Goal: Task Accomplishment & Management: Manage account settings

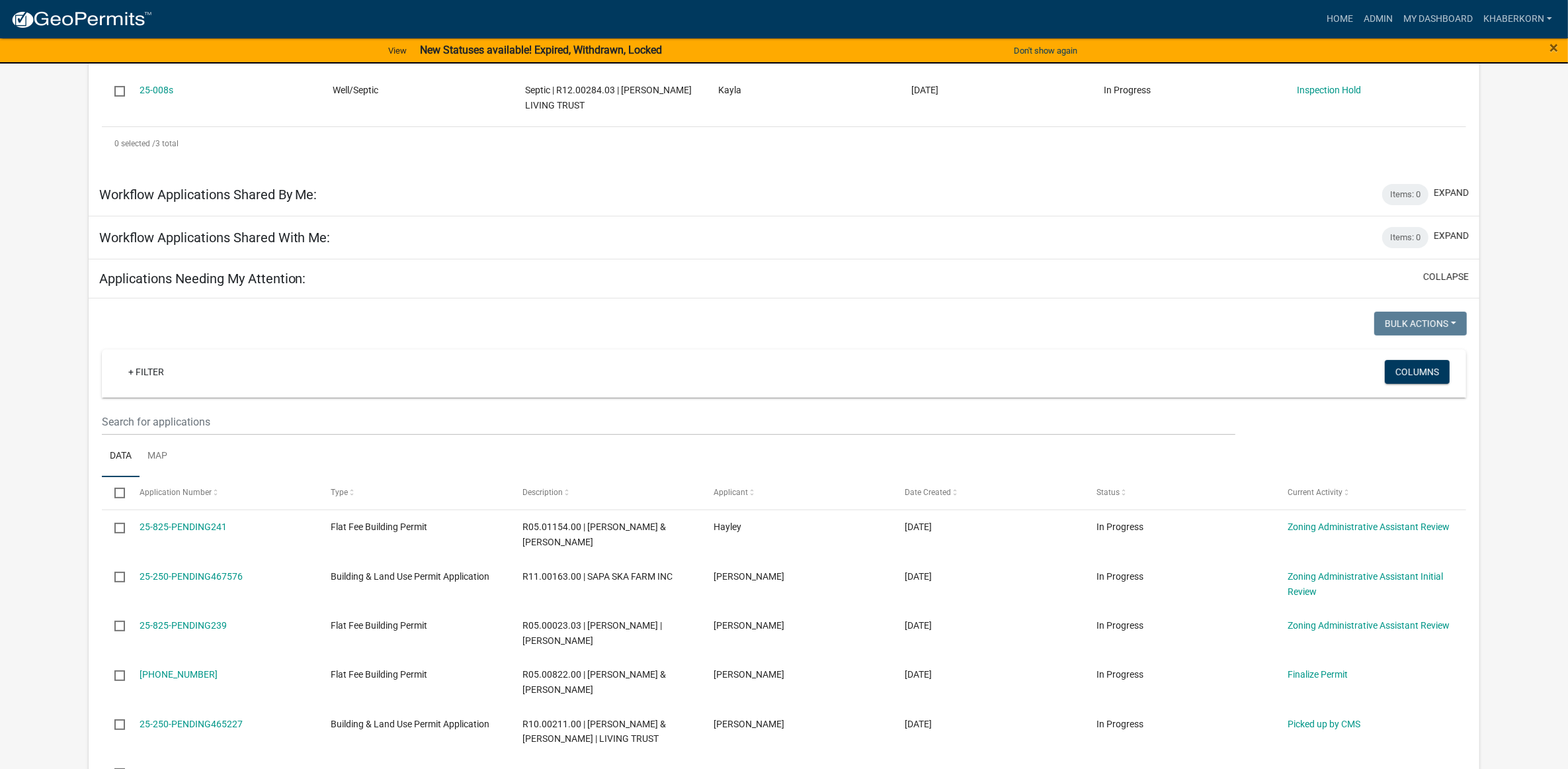
scroll to position [473, 0]
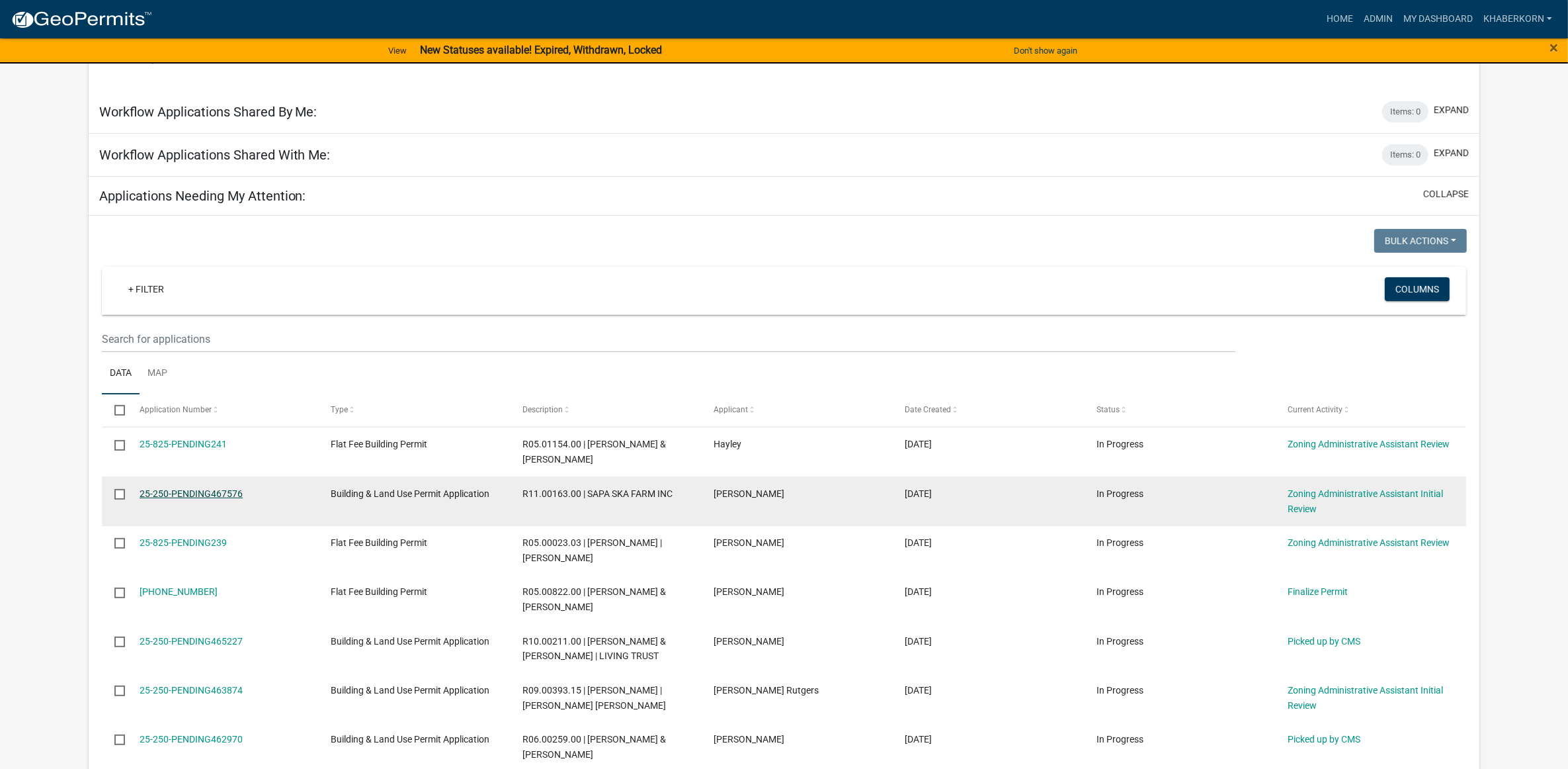
click at [223, 499] on link "25-250-PENDING467576" at bounding box center [191, 493] width 103 height 10
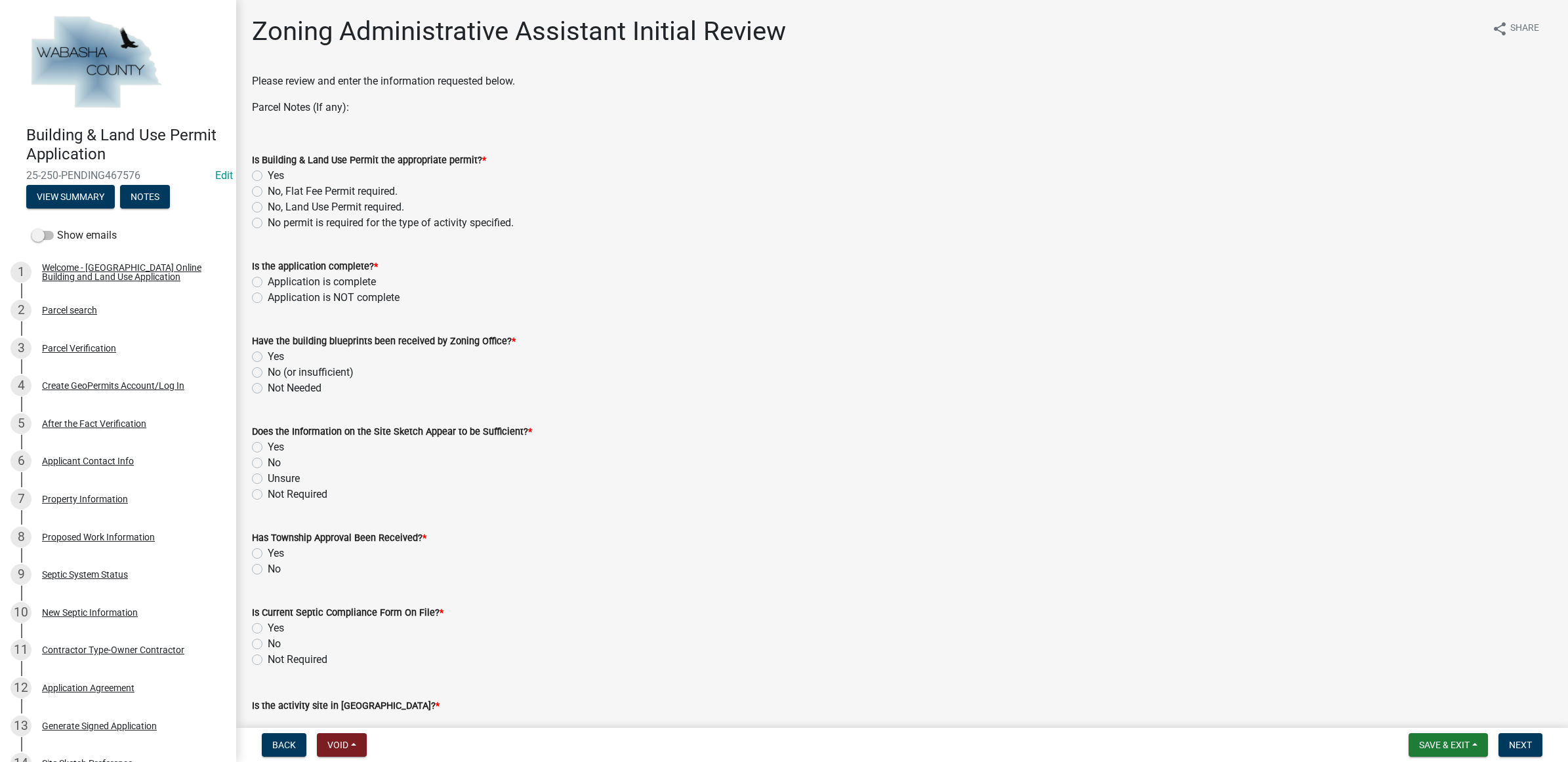
click at [61, 208] on div "Building & Land Use Permit Application 25-250-PENDING467576 Edit View Summary N…" at bounding box center [118, 163] width 215 height 96
click at [63, 205] on button "View Summary" at bounding box center [71, 197] width 89 height 24
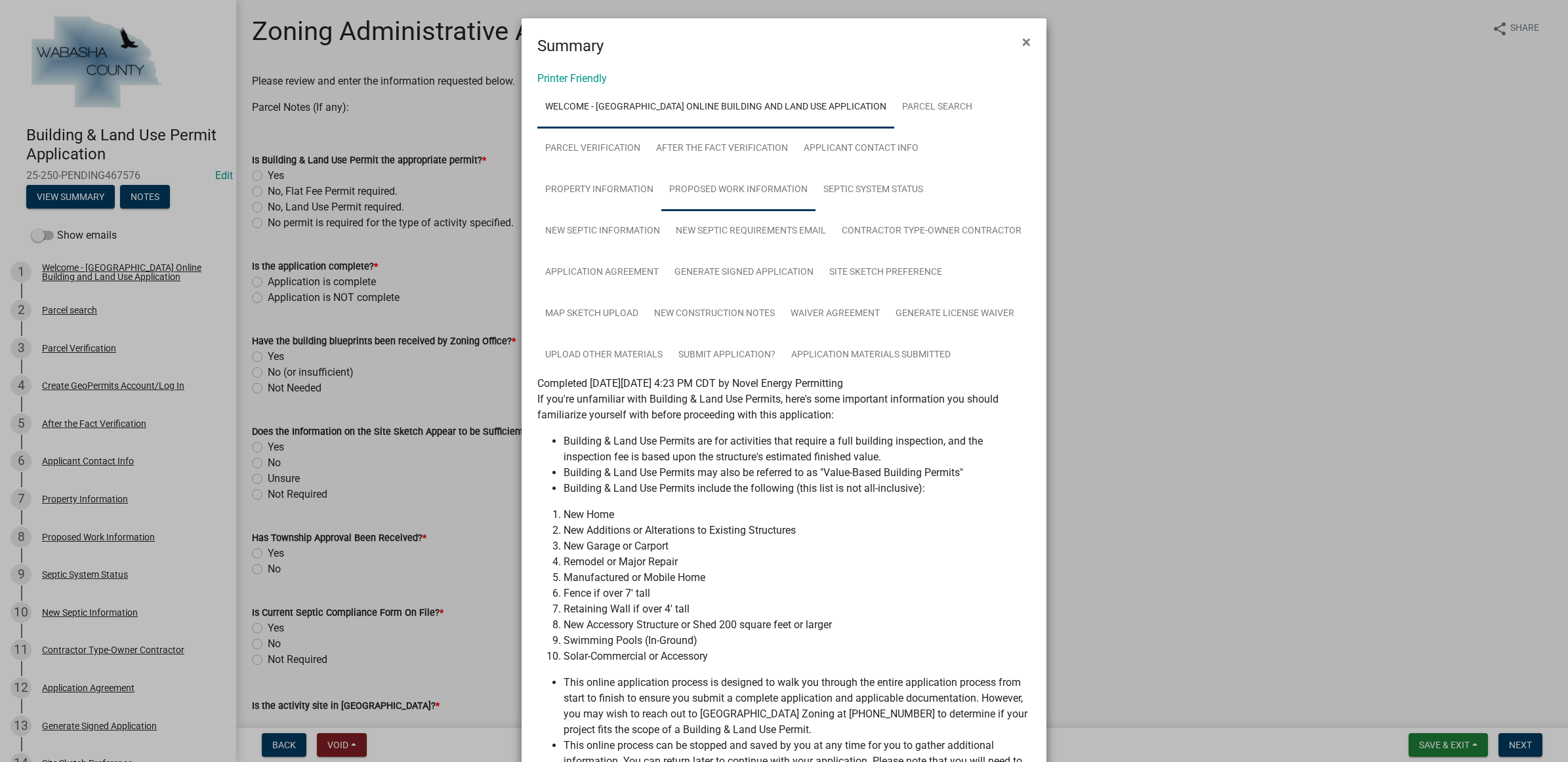
click at [775, 191] on link "Proposed Work Information" at bounding box center [738, 190] width 154 height 42
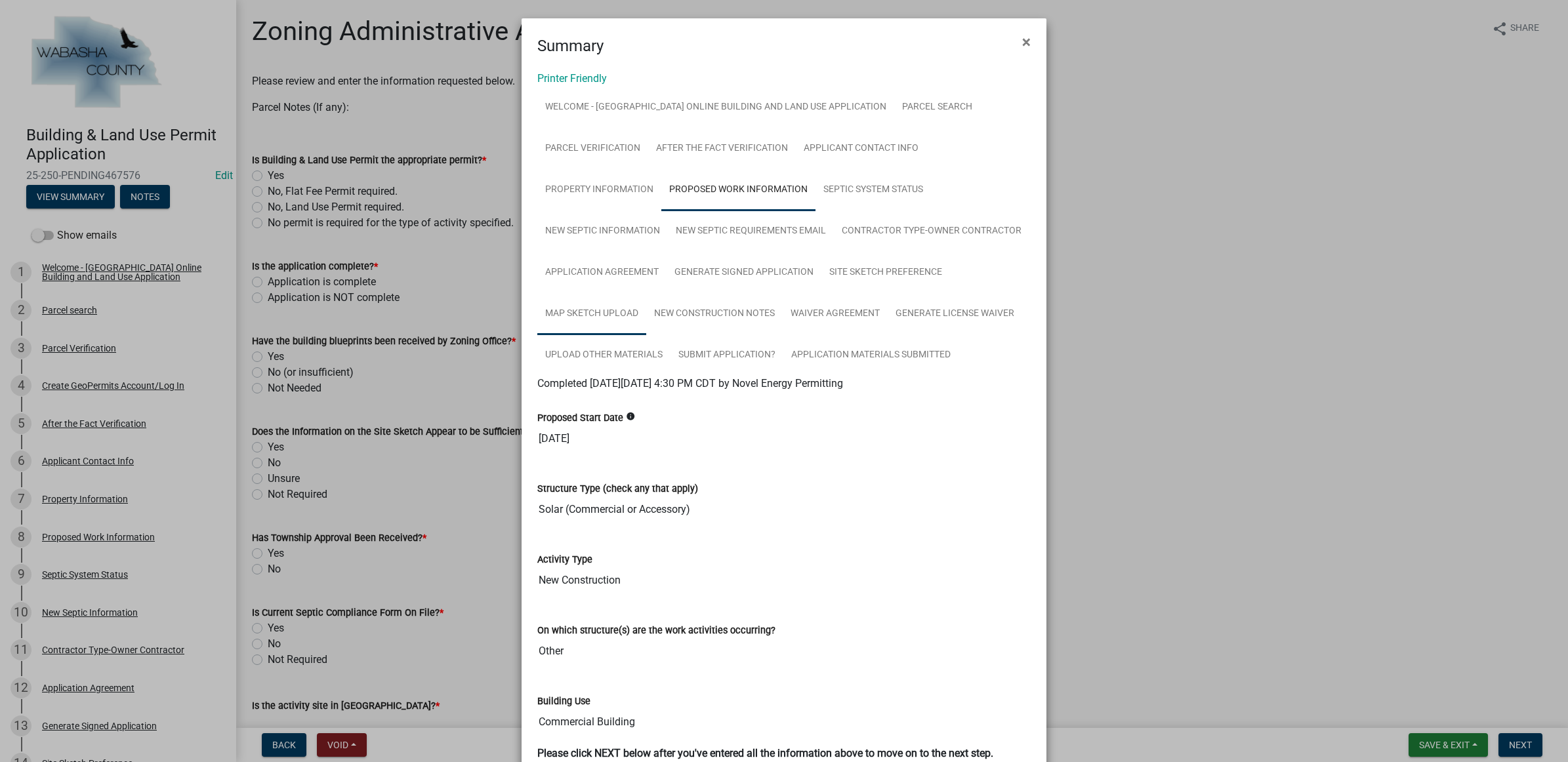
click at [611, 296] on link "Map Sketch Upload" at bounding box center [592, 313] width 109 height 42
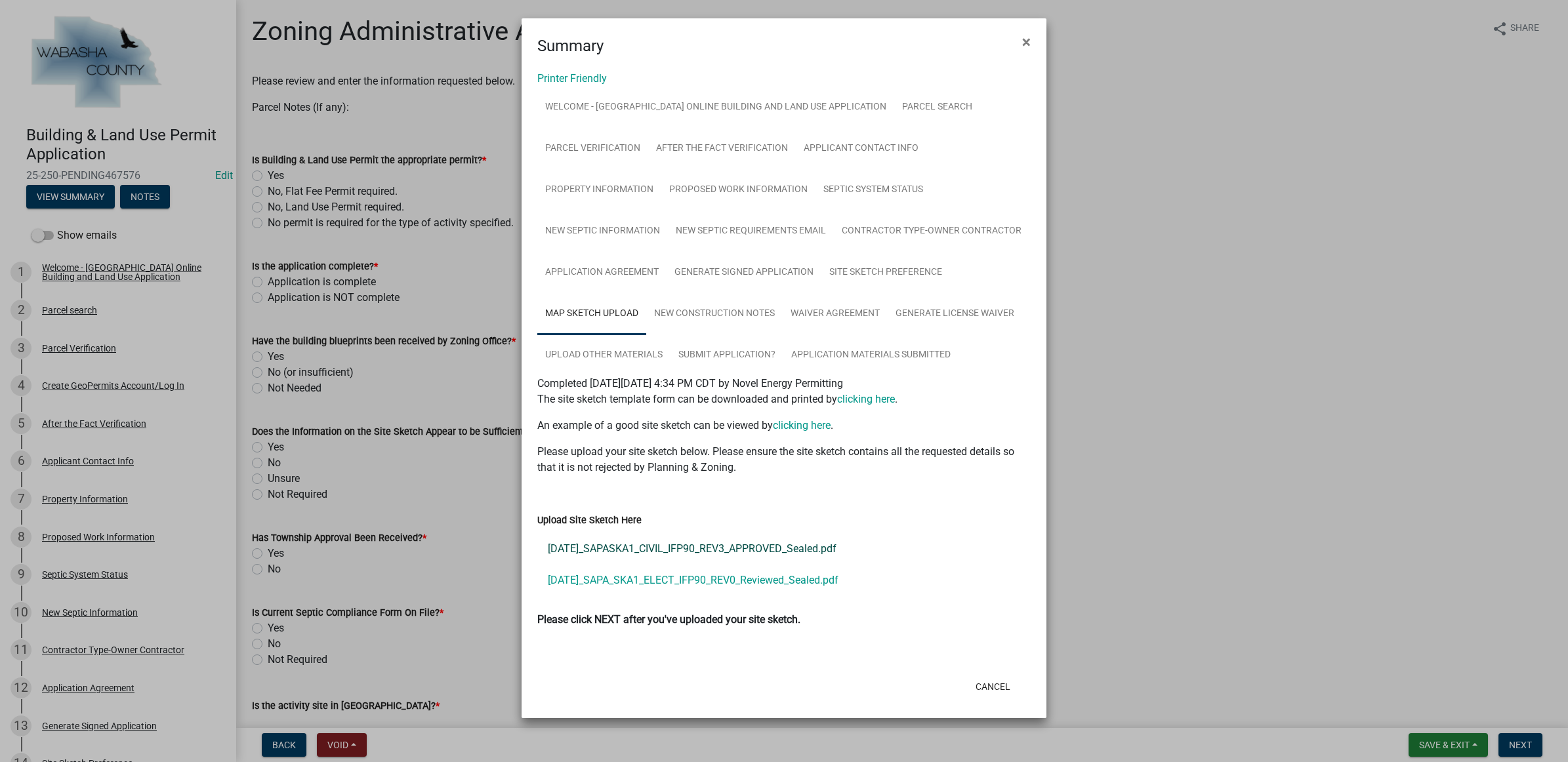
click at [680, 539] on link "5-23-25_SAPASKA1_CIVIL_IFP90_REV3_APPROVED_Sealed.pdf" at bounding box center [784, 548] width 493 height 32
click at [810, 577] on link "5-22-2025_SAPA_SKA1_ELECT_IFP90_REV0_Reviewed_Sealed.pdf" at bounding box center [784, 580] width 493 height 32
click at [702, 305] on link "New Construction Notes" at bounding box center [715, 313] width 136 height 42
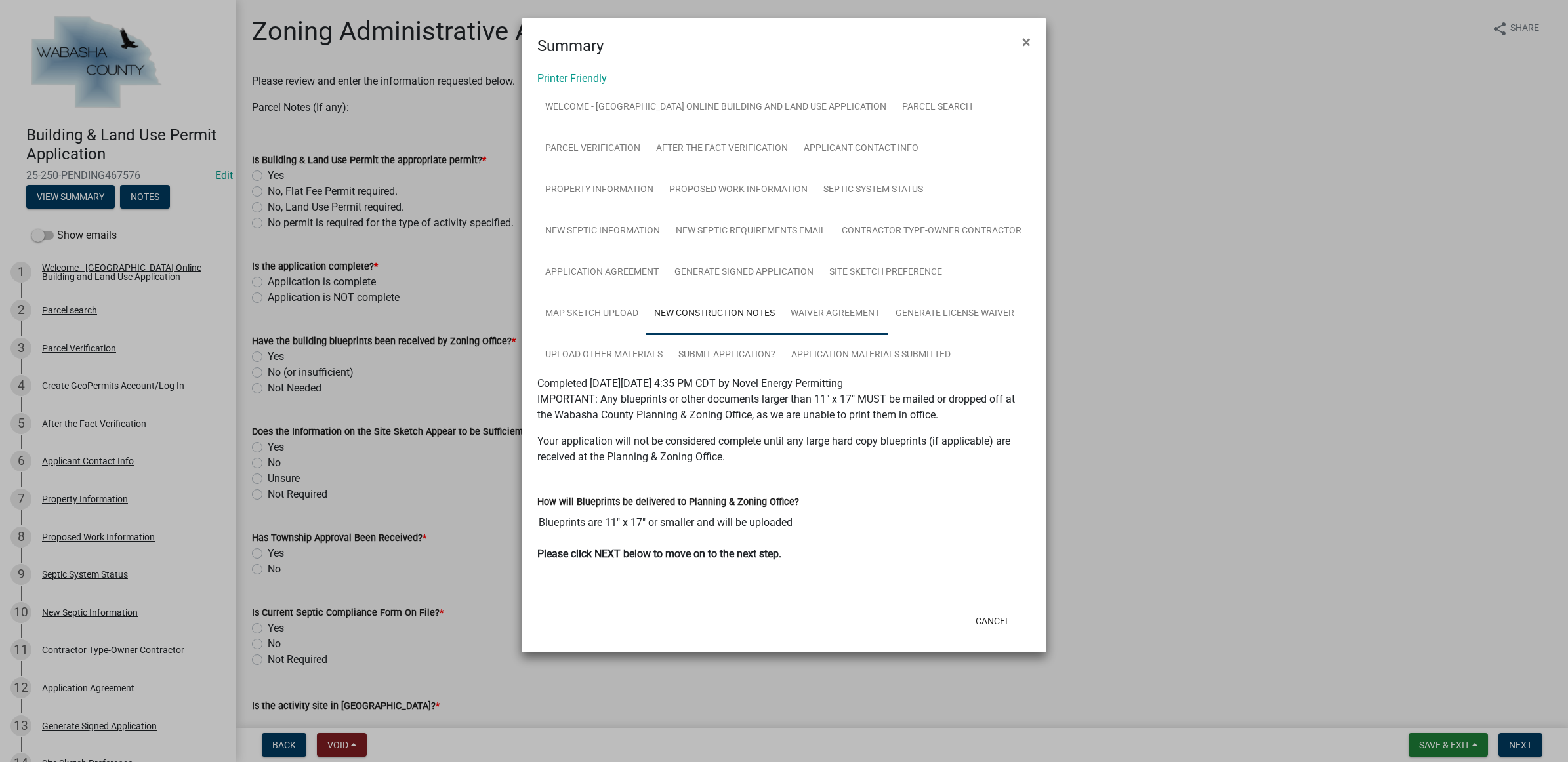
click at [822, 305] on link "Waiver Agreement" at bounding box center [835, 313] width 105 height 42
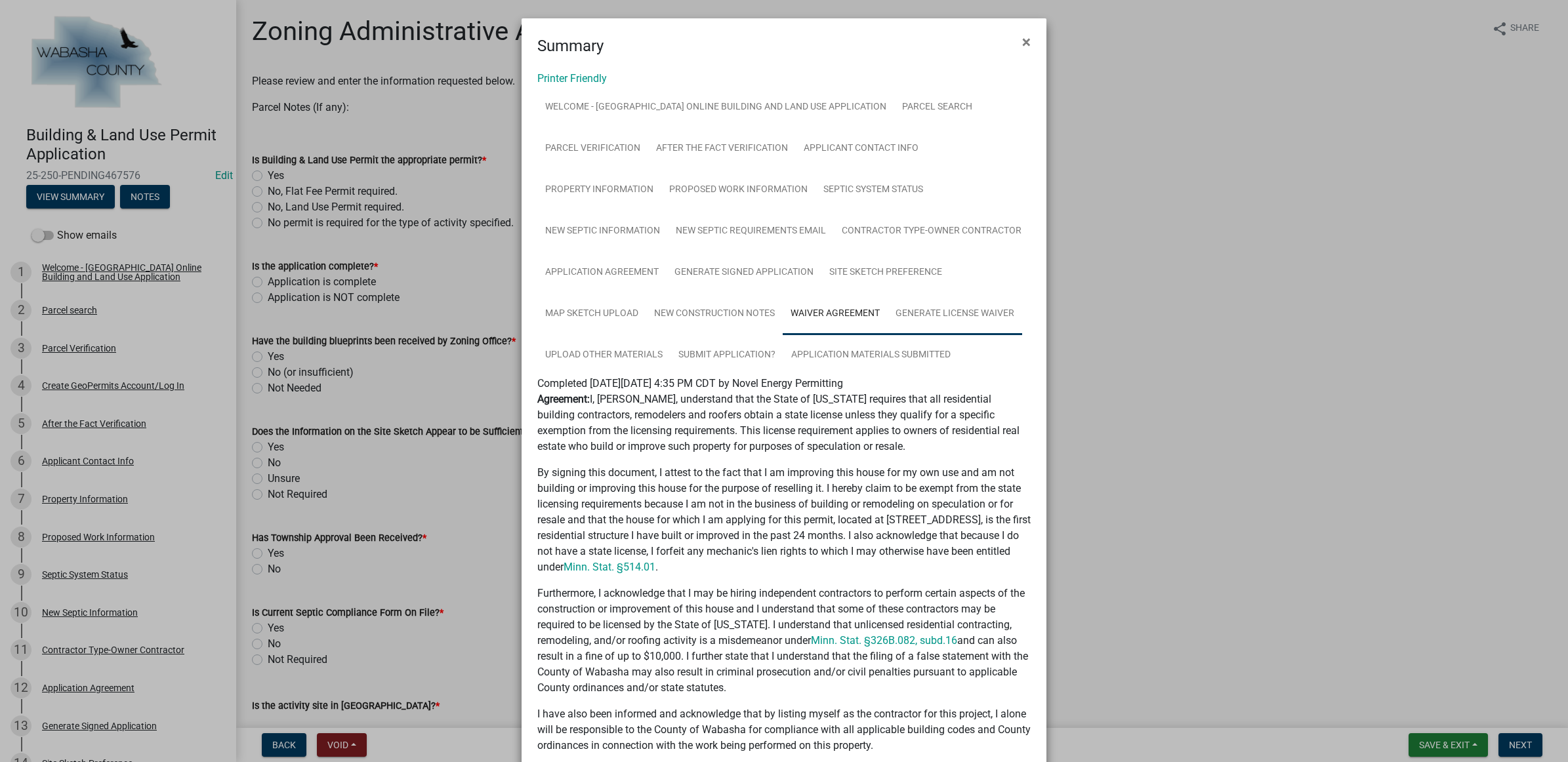
click at [922, 302] on link "Generate License Waiver" at bounding box center [955, 313] width 135 height 42
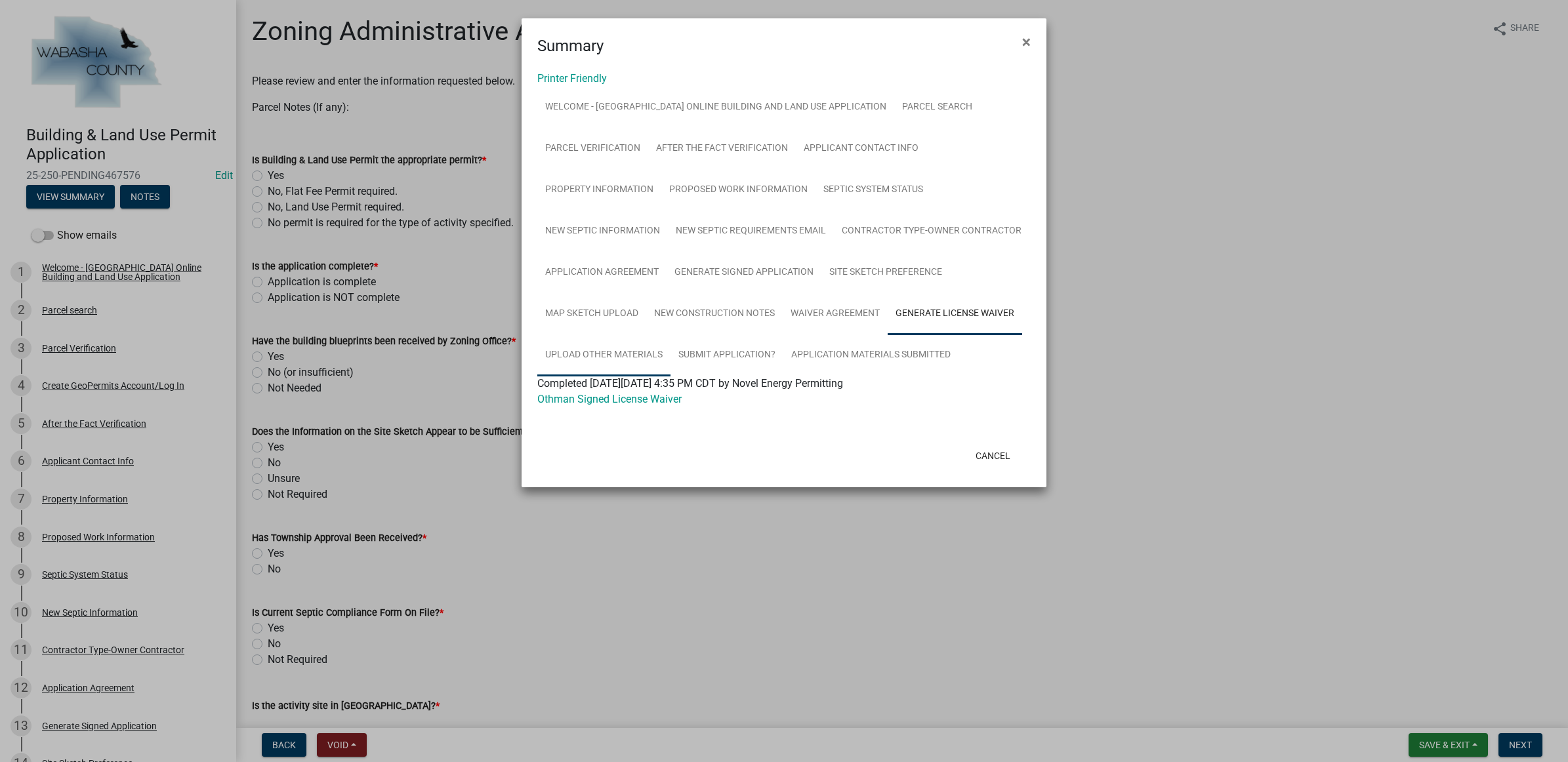
click at [566, 340] on link "Upload Other Materials" at bounding box center [604, 355] width 133 height 42
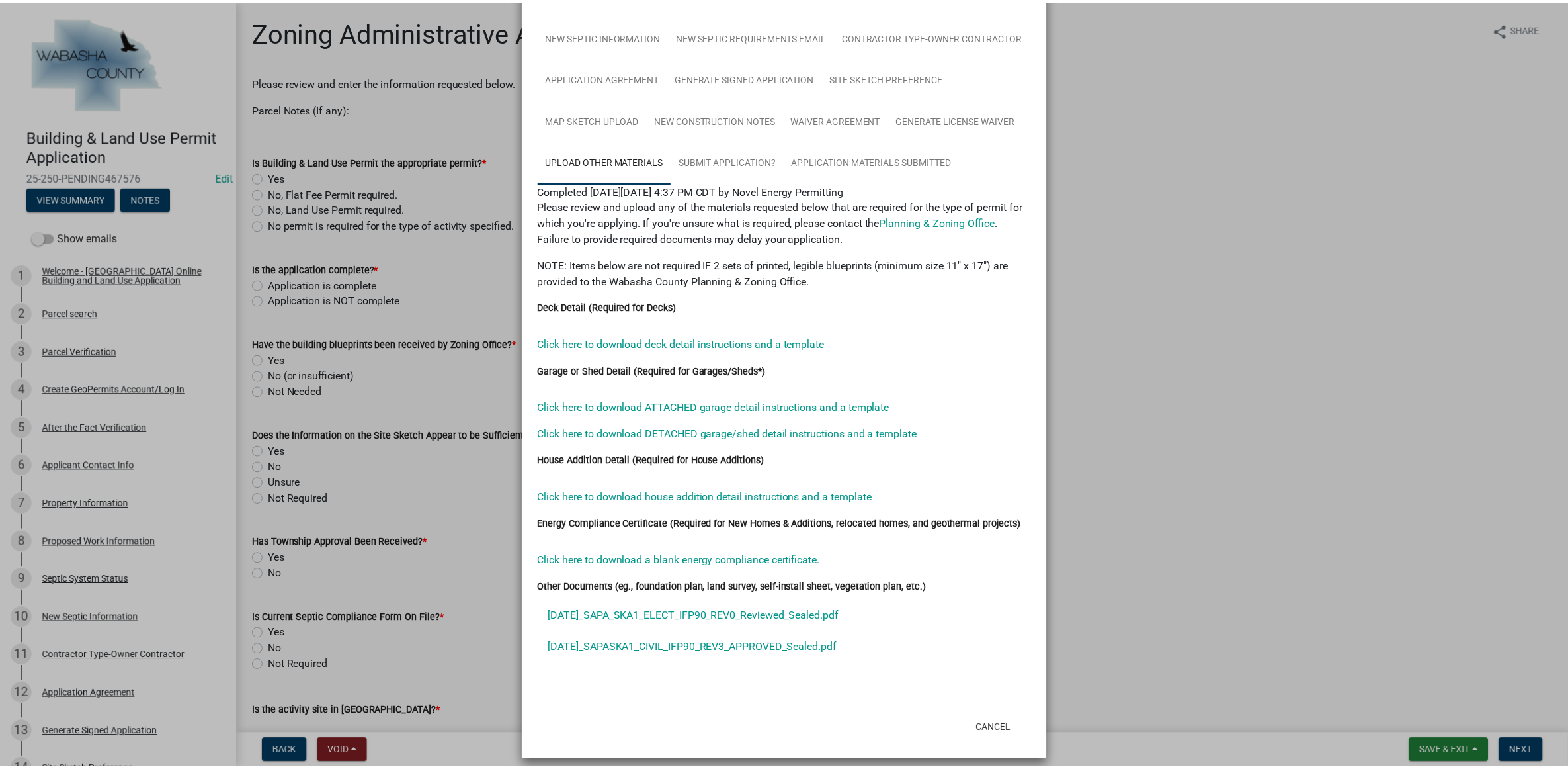
scroll to position [204, 0]
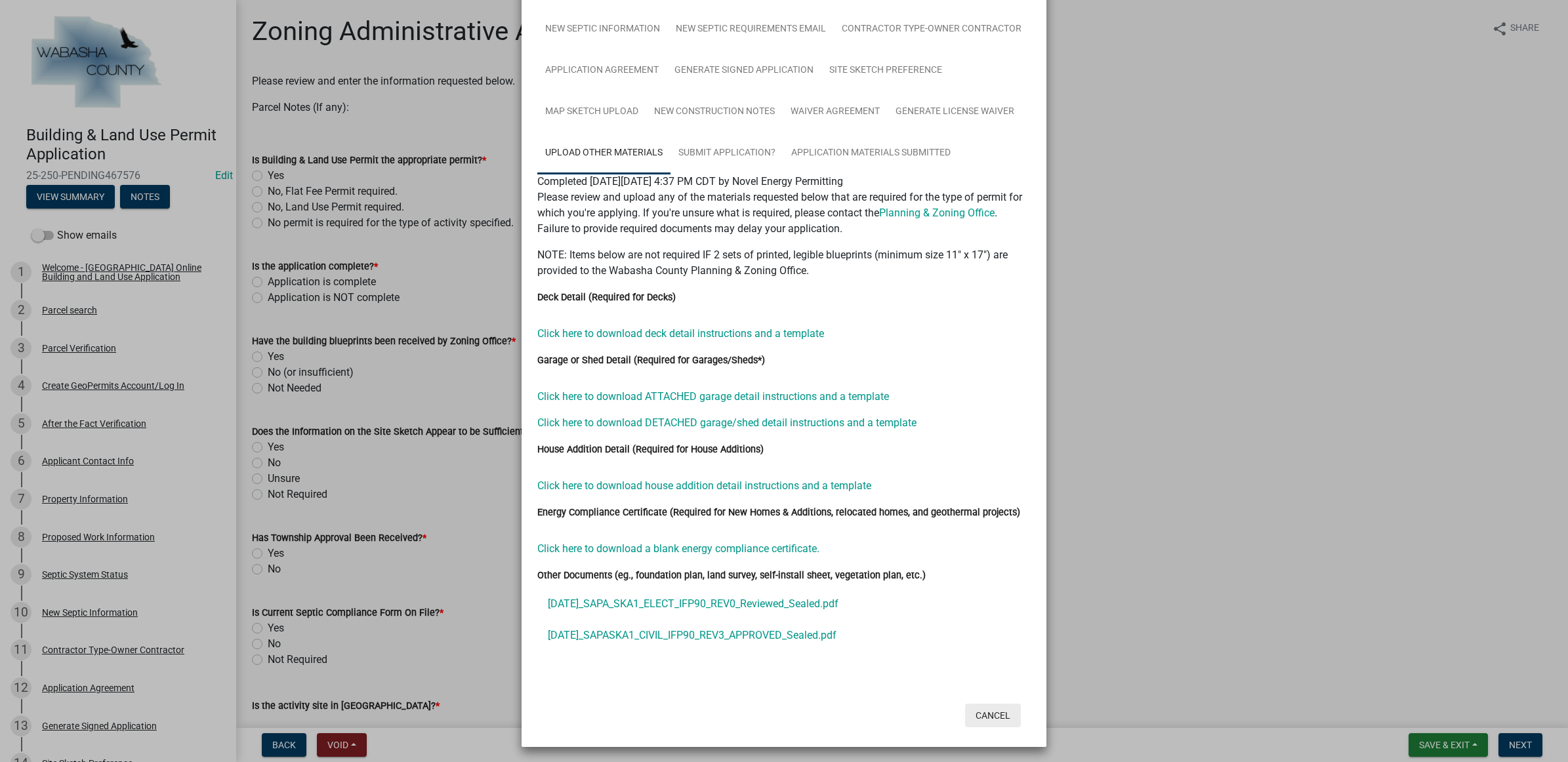
click at [979, 703] on button "Cancel" at bounding box center [992, 715] width 55 height 24
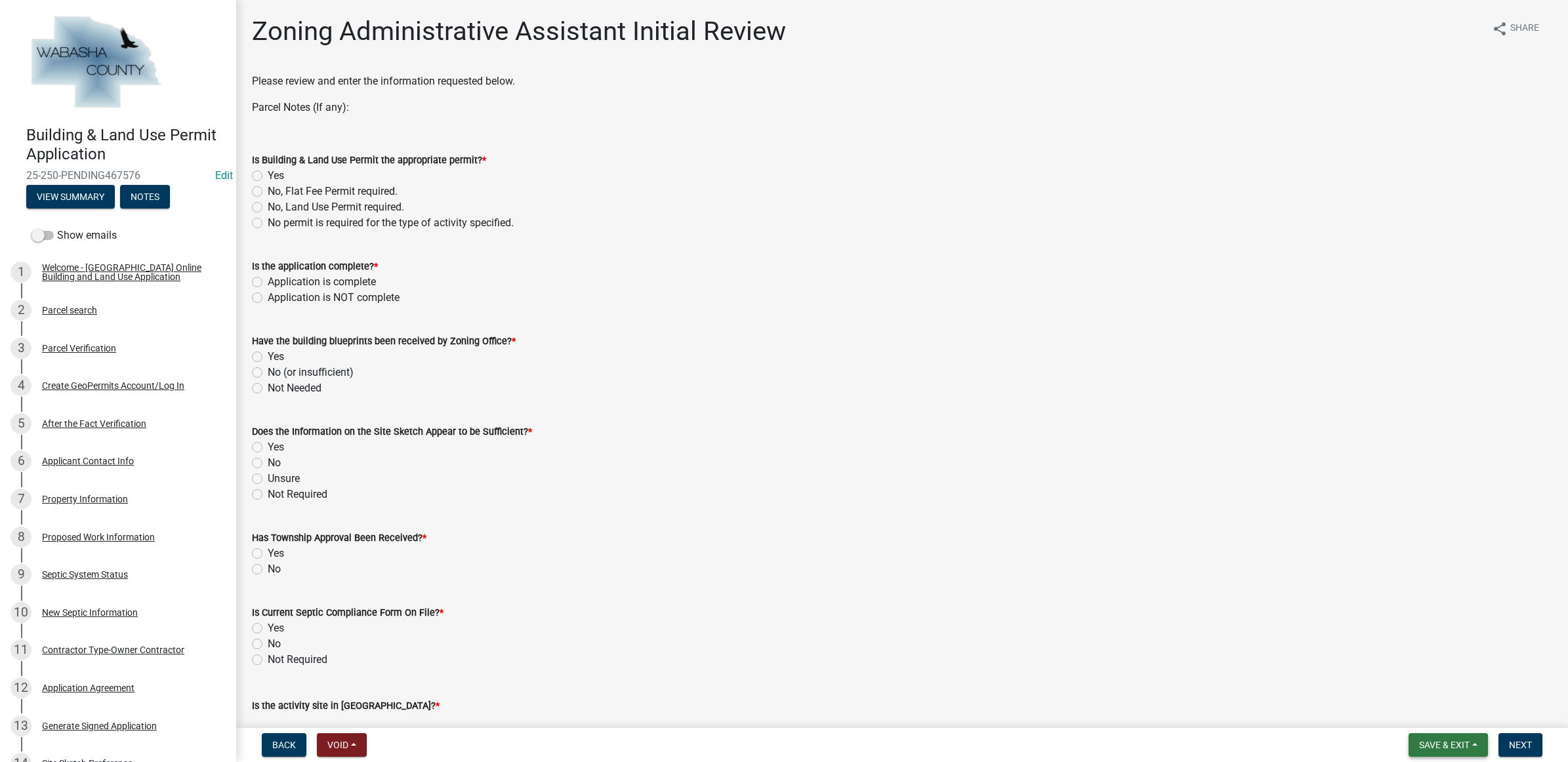
click at [1417, 738] on button "Save & Exit" at bounding box center [1448, 745] width 79 height 24
click at [1416, 722] on button "Save & Exit" at bounding box center [1435, 711] width 105 height 32
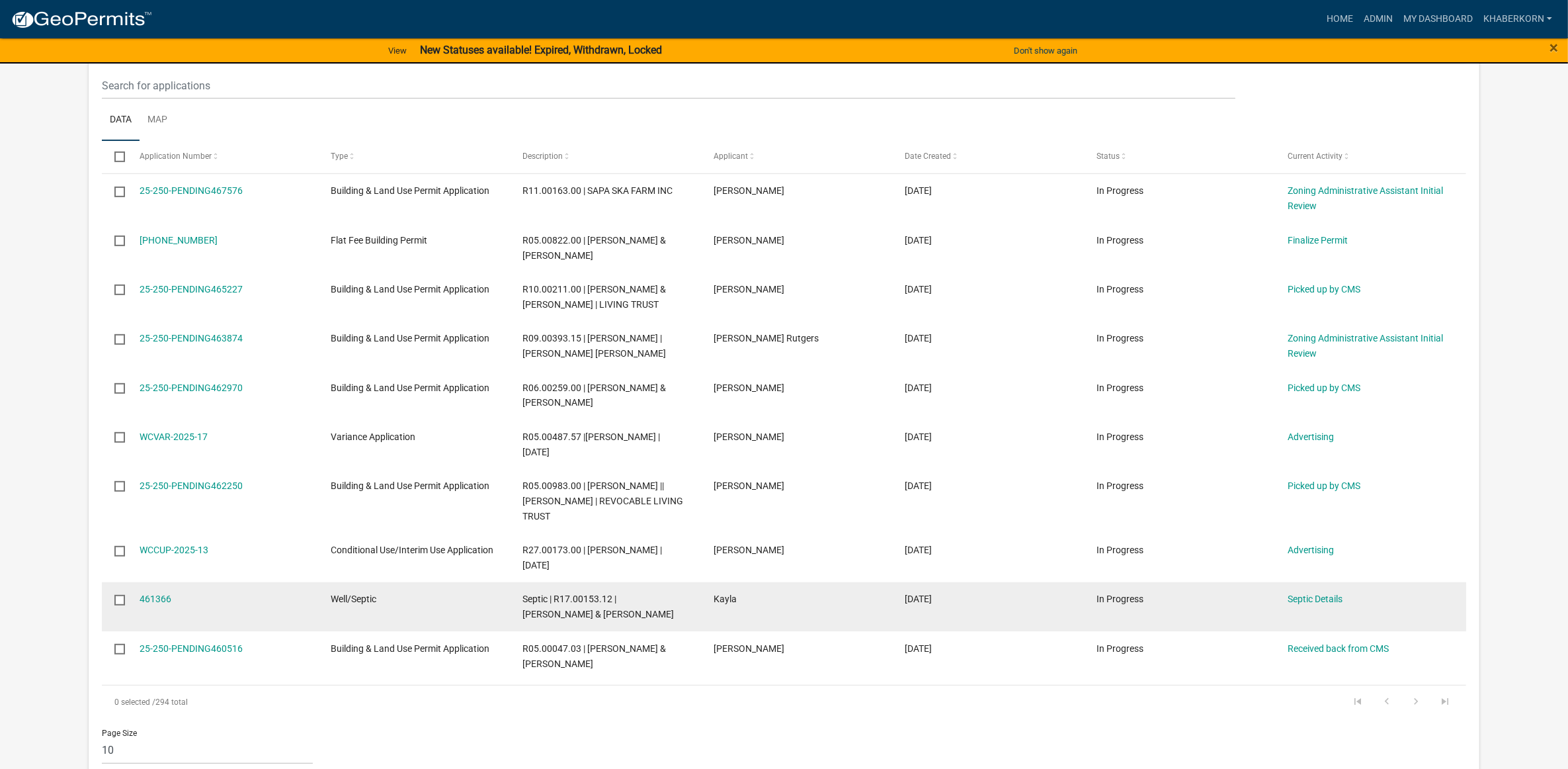
scroll to position [644, 0]
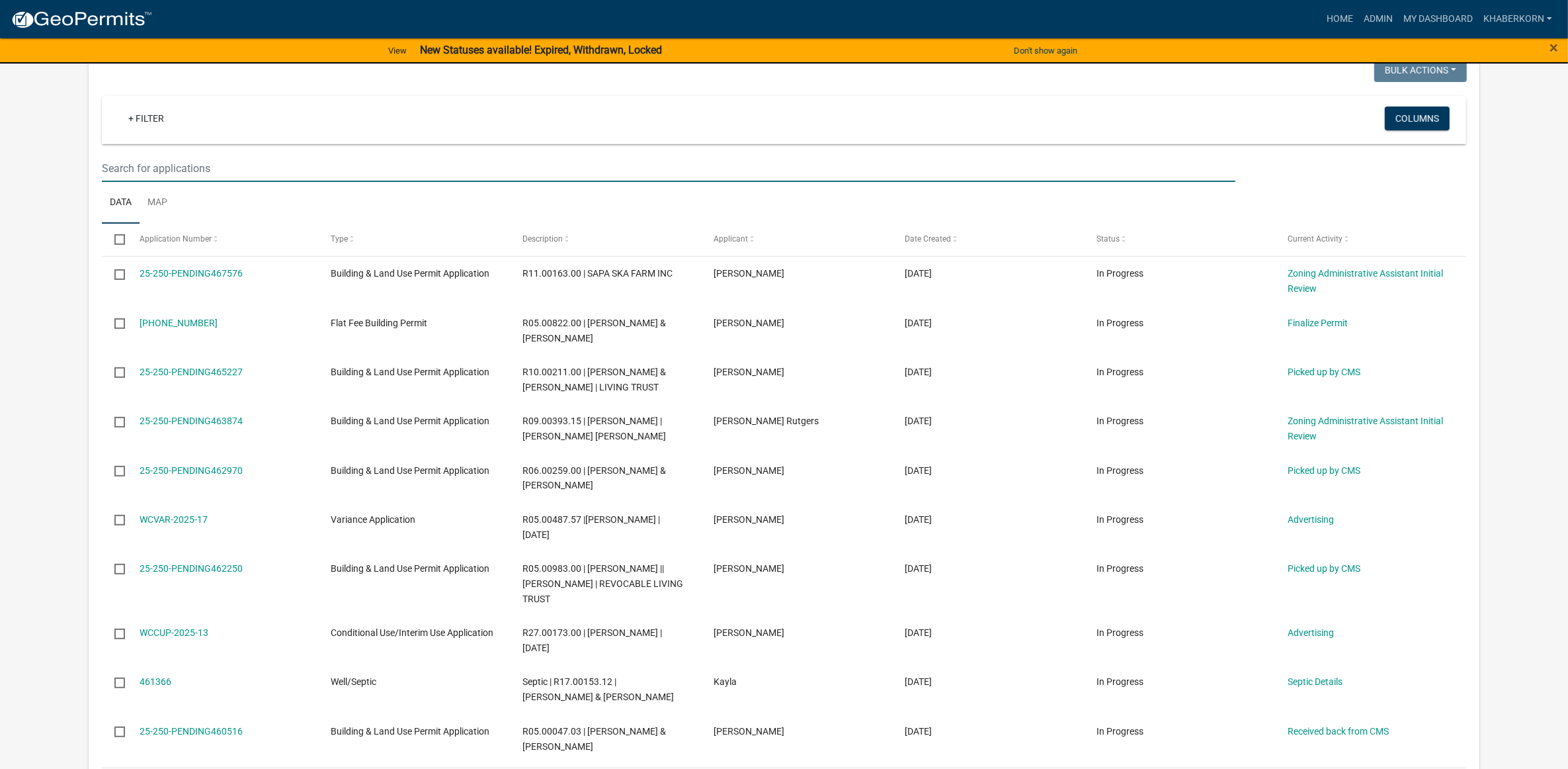
click at [357, 182] on input "text" at bounding box center [669, 168] width 1134 height 27
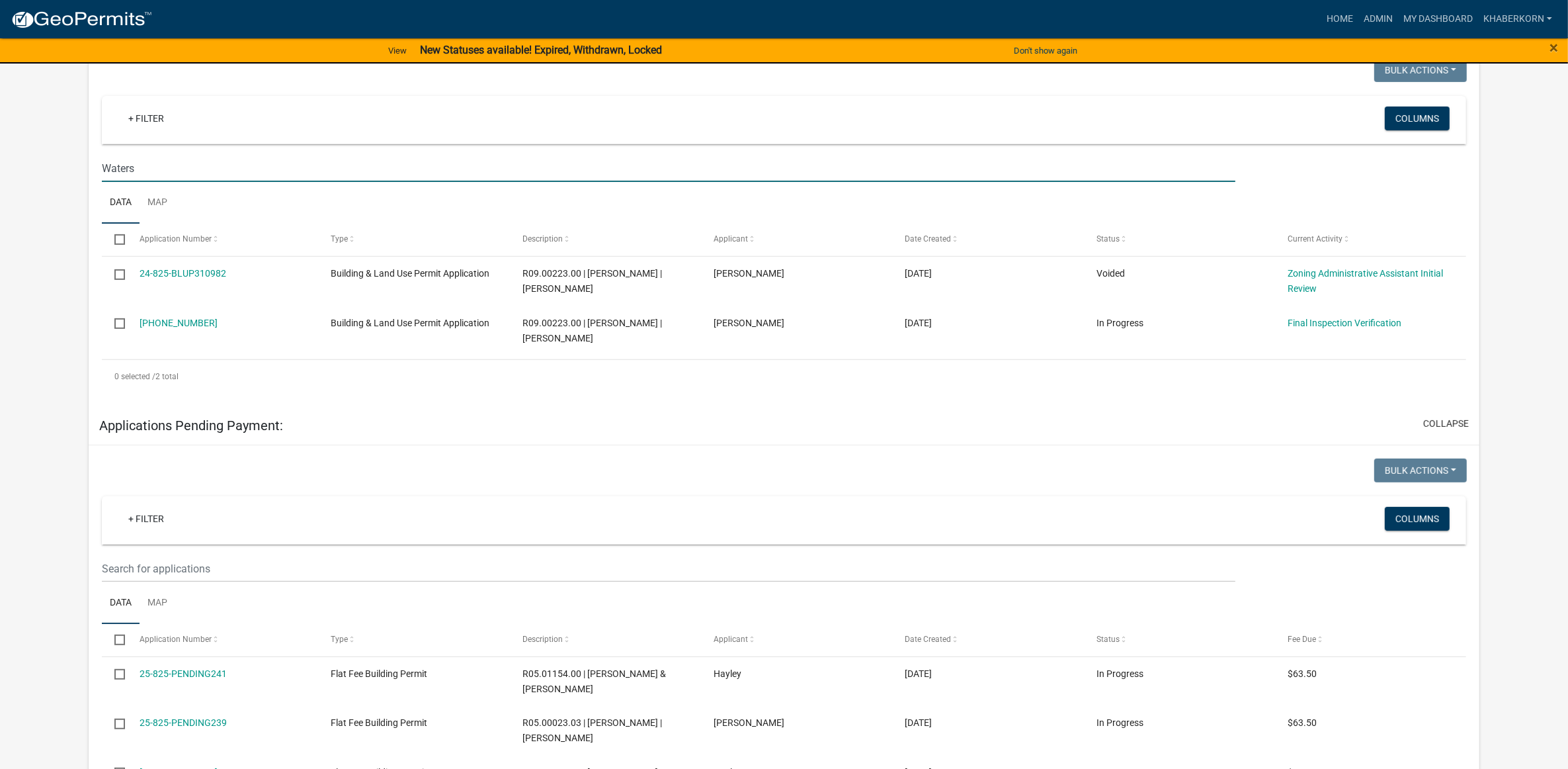
type input "Waters"
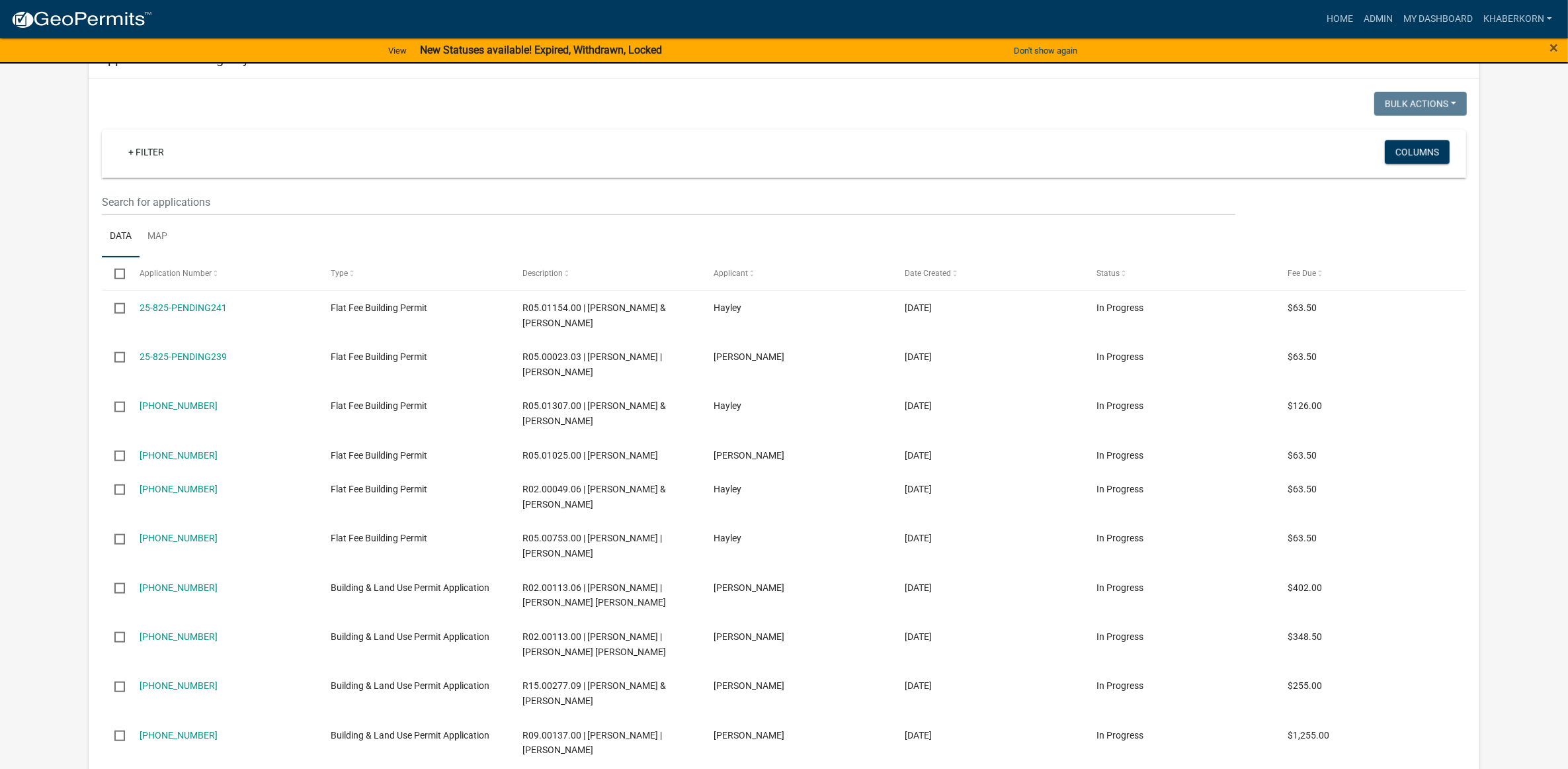
scroll to position [1471, 0]
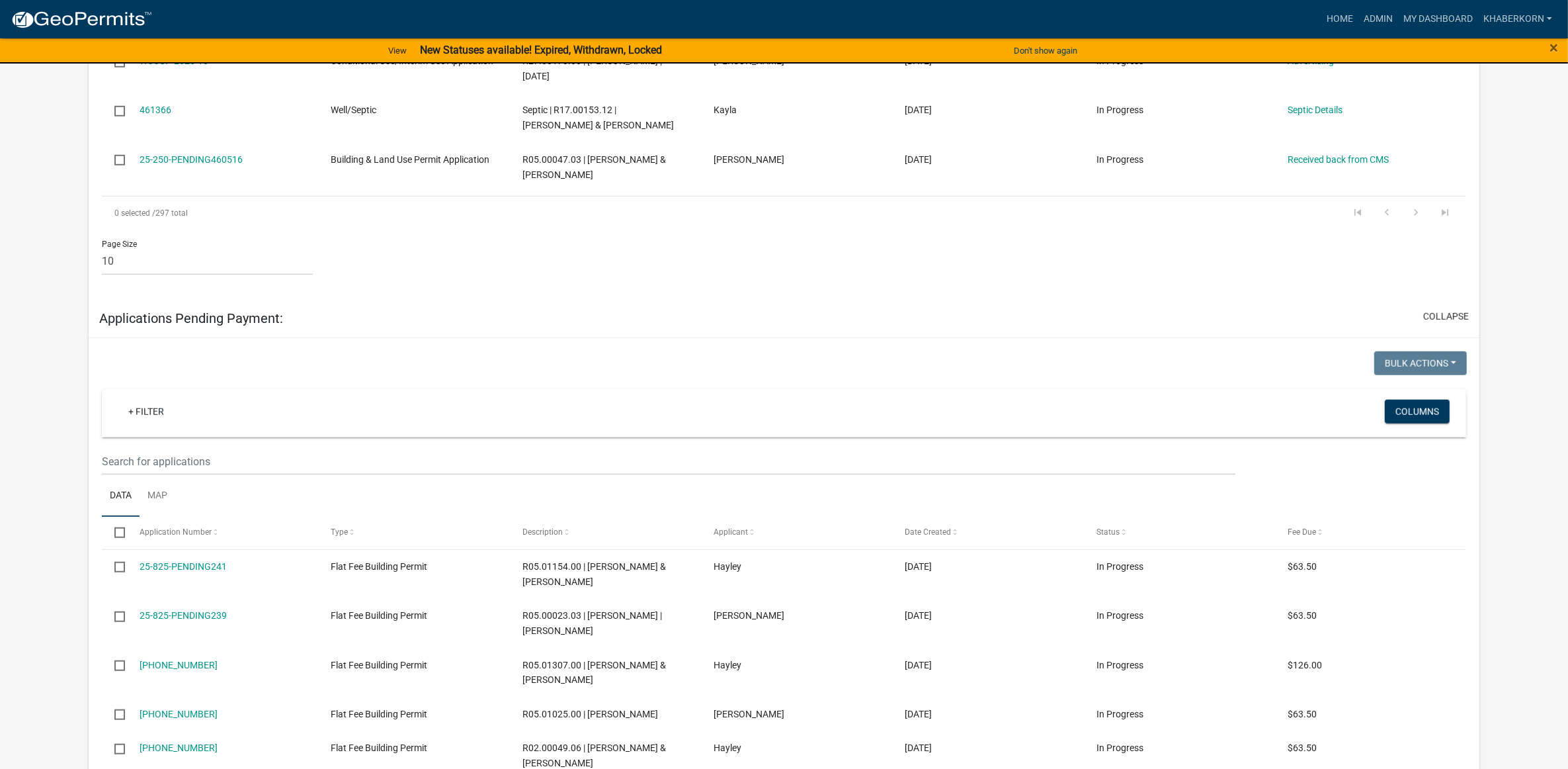
scroll to position [1241, 0]
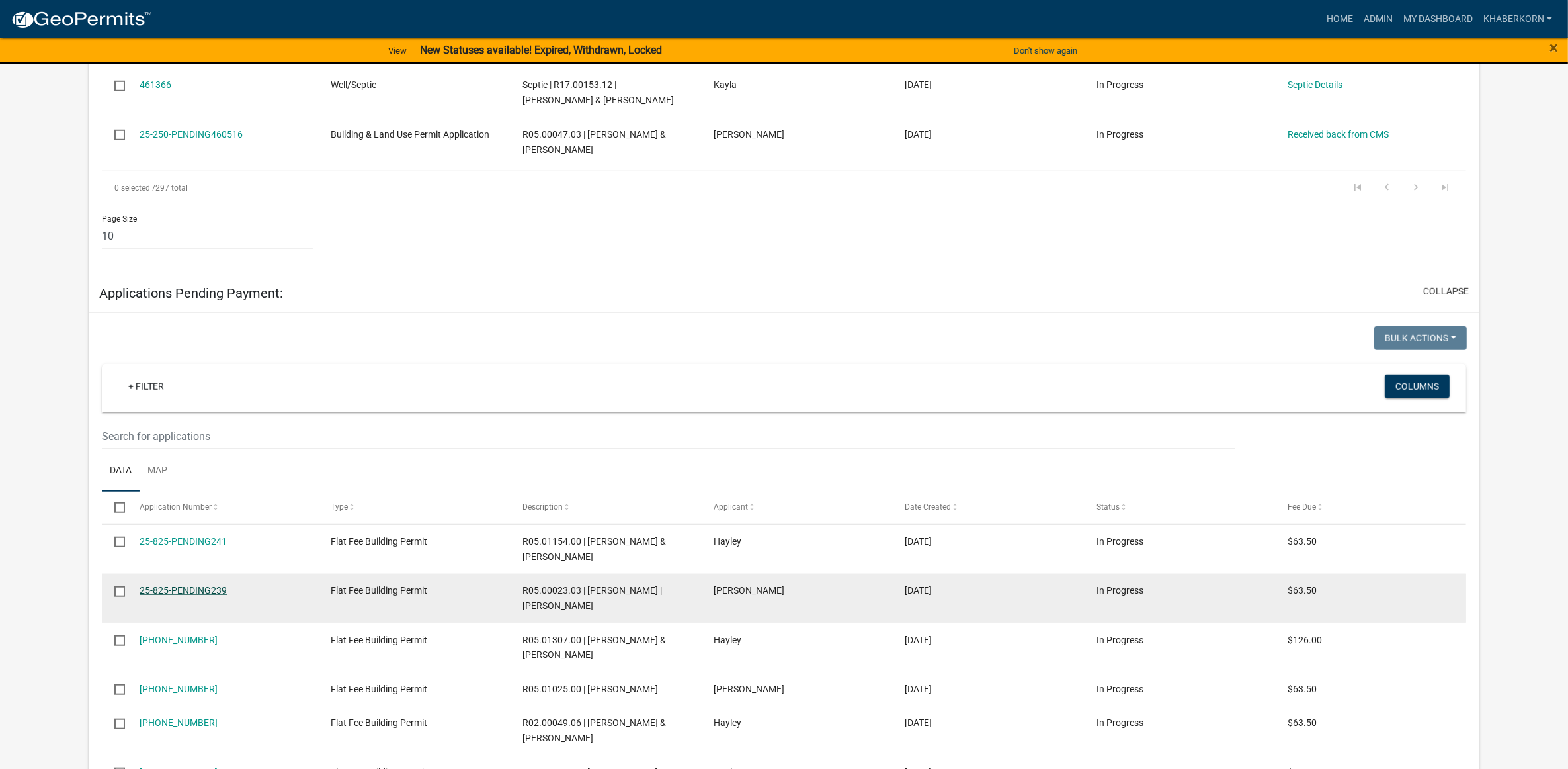
click at [207, 595] on link "25-825-PENDING239" at bounding box center [184, 590] width 88 height 10
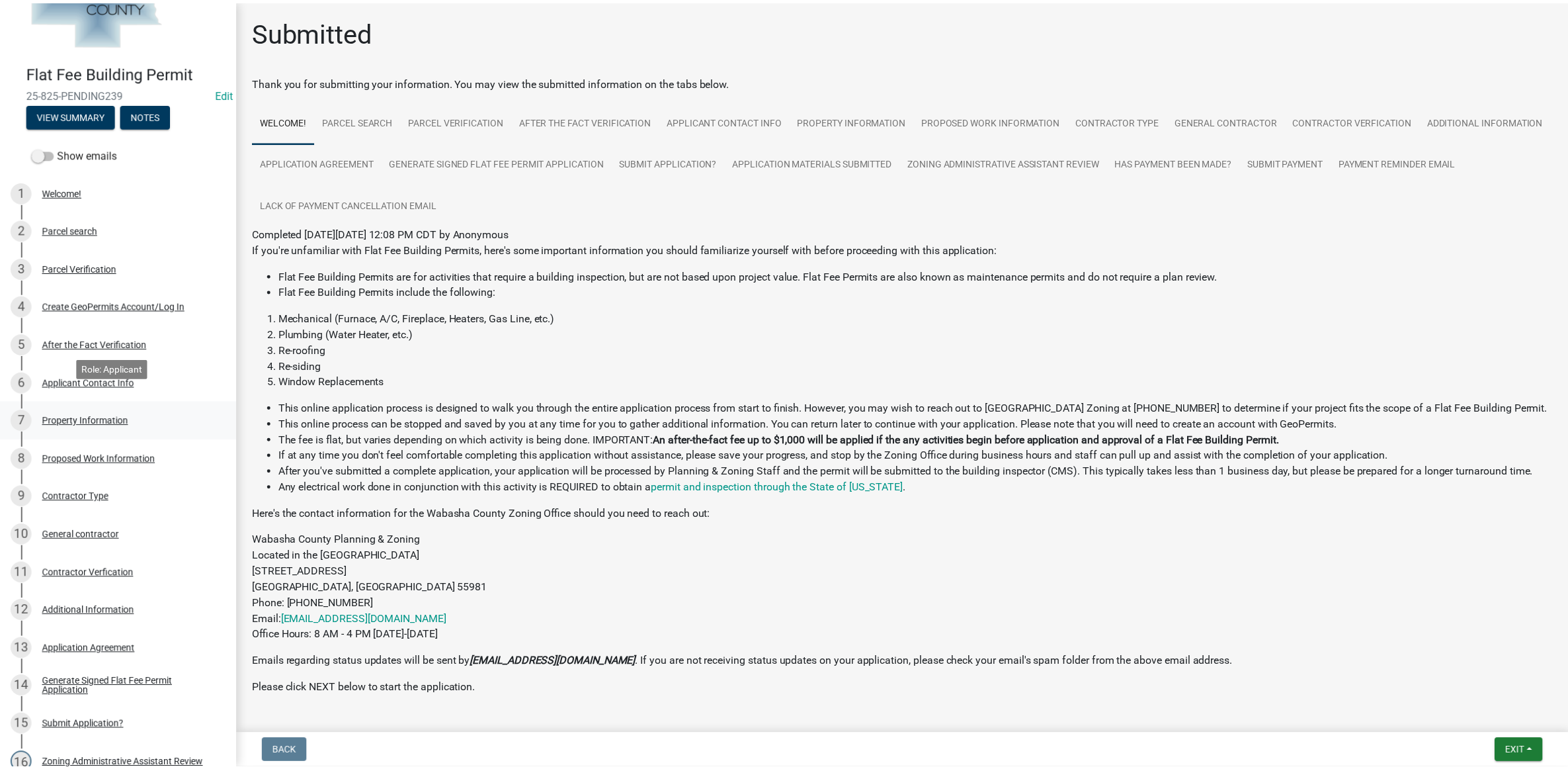
scroll to position [82, 0]
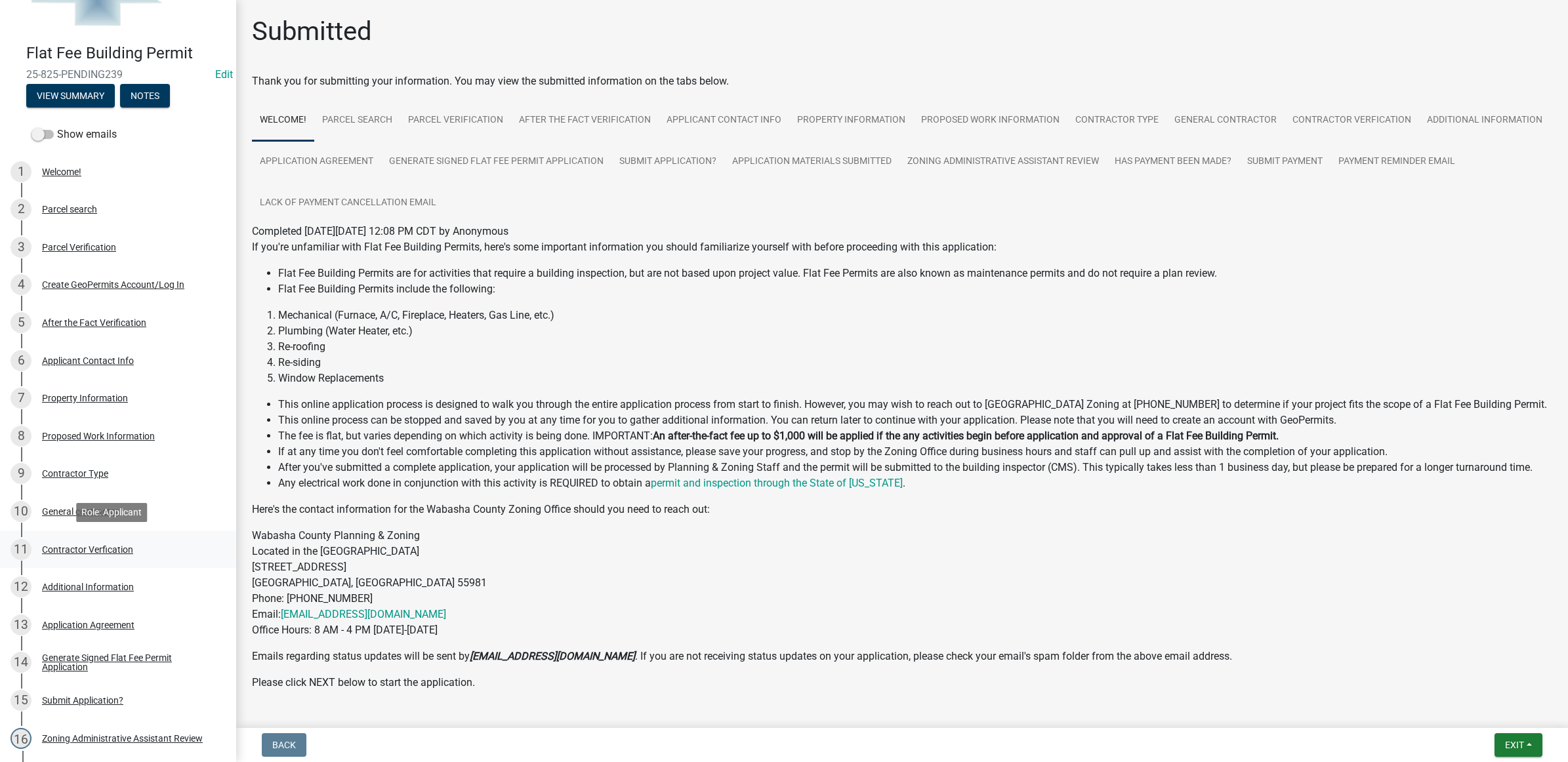
click at [56, 536] on link "11 Contractor Verfication" at bounding box center [118, 549] width 236 height 38
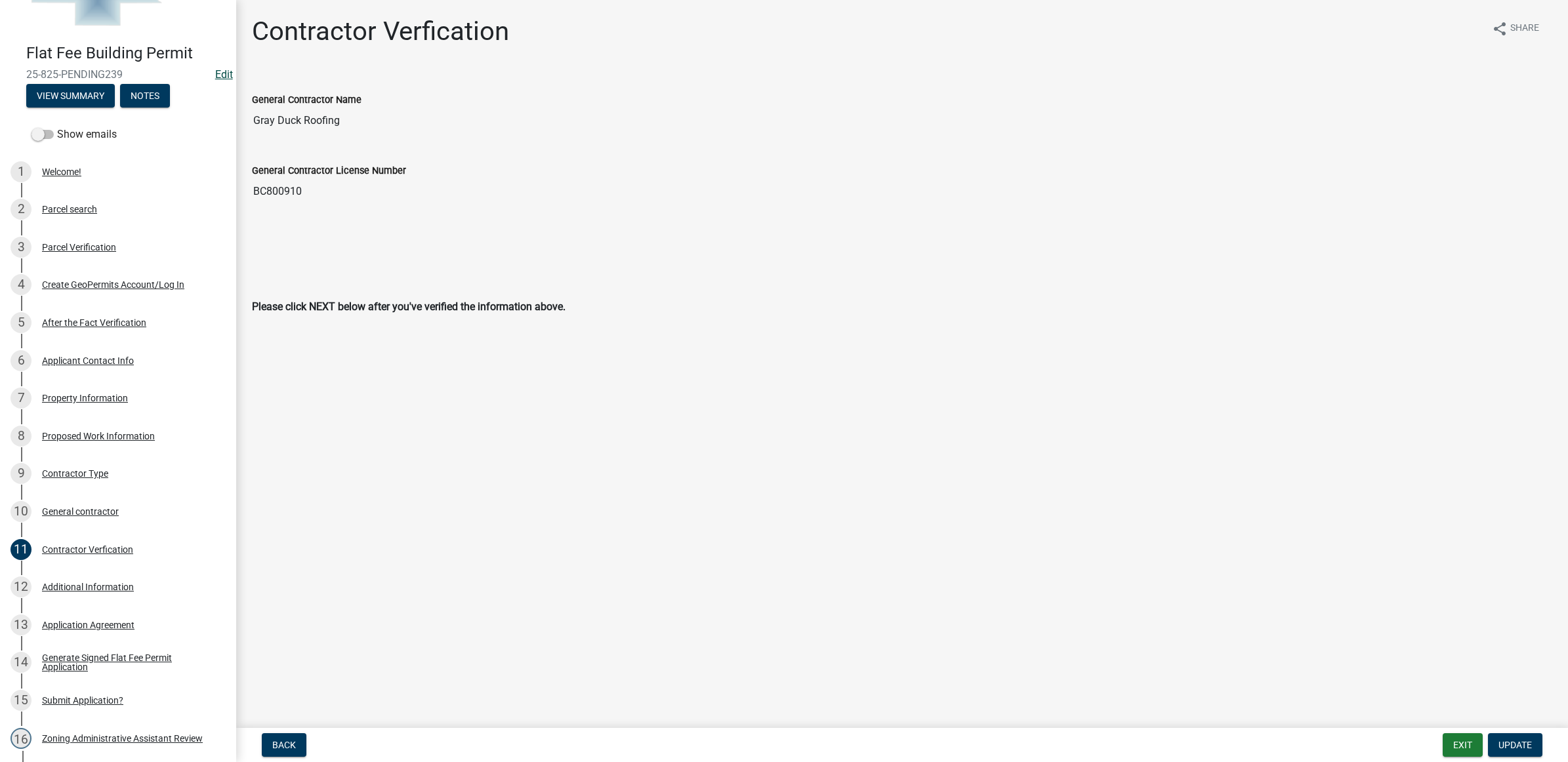
click at [218, 76] on link "Edit" at bounding box center [224, 74] width 18 height 13
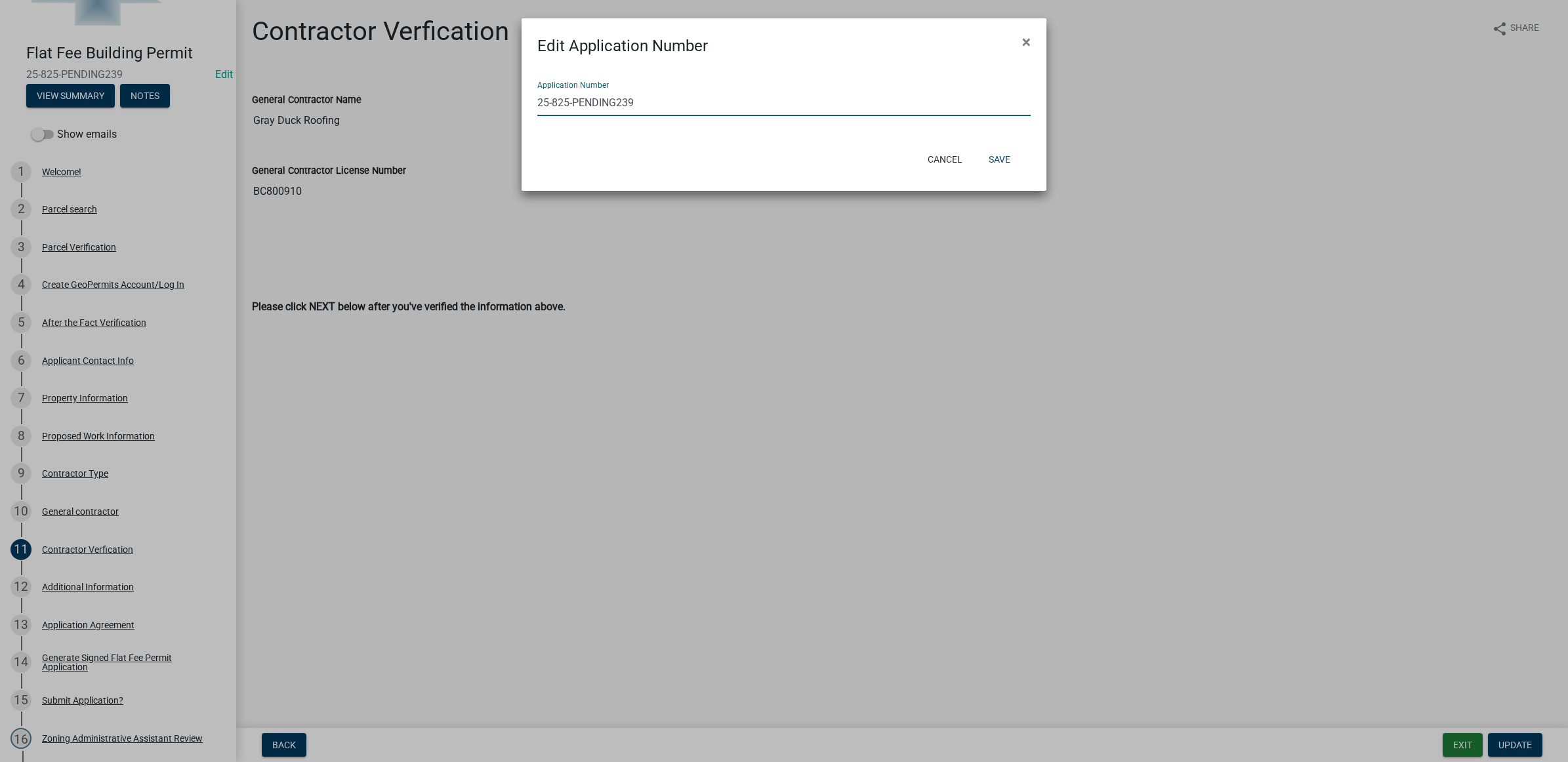
drag, startPoint x: 638, startPoint y: 100, endPoint x: 553, endPoint y: 100, distance: 85.0
click at [553, 100] on input "25-825-PENDING239" at bounding box center [784, 103] width 493 height 27
type input "25-250-199"
click at [1009, 158] on button "Save" at bounding box center [999, 159] width 43 height 24
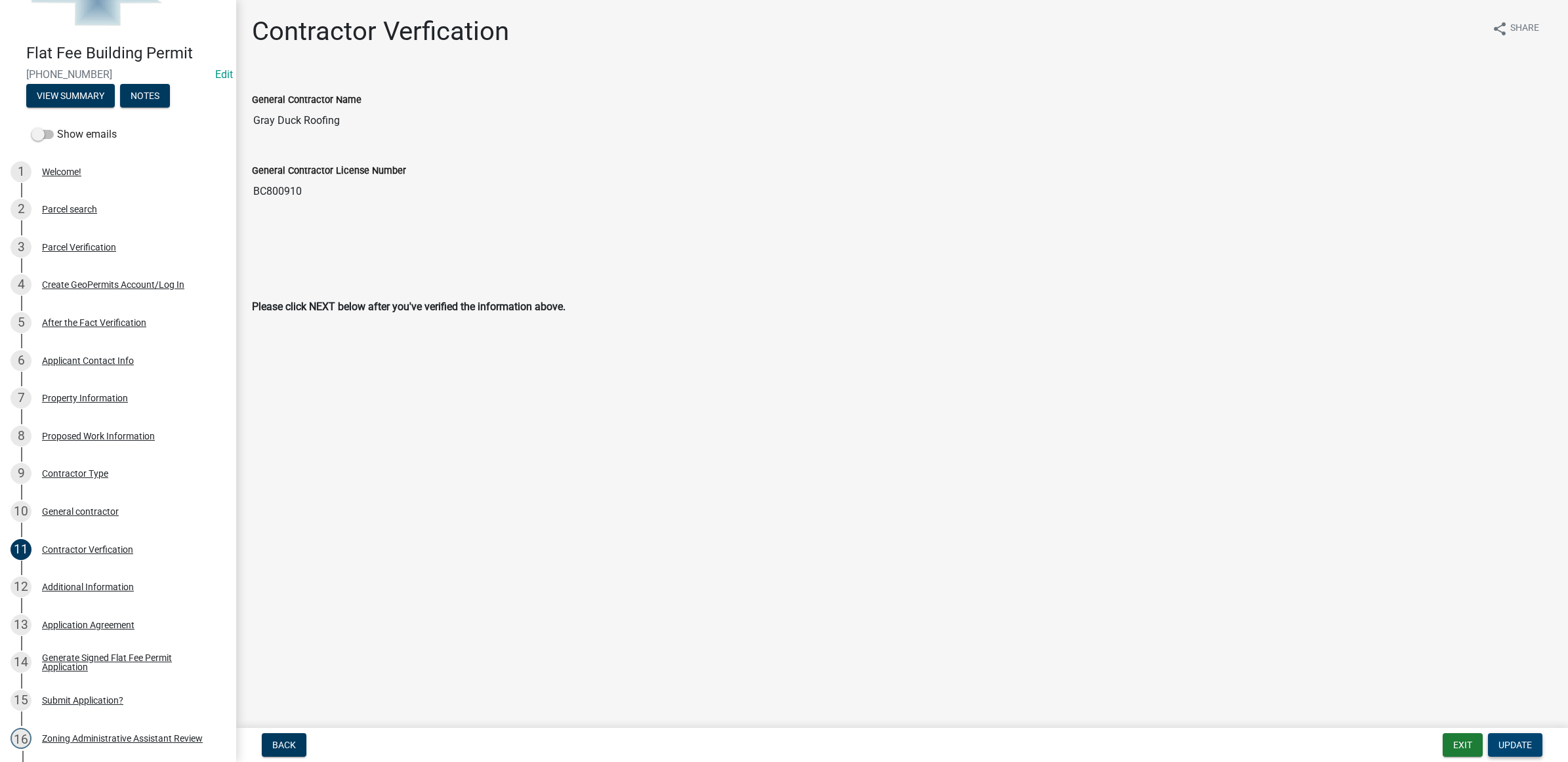
click at [1502, 746] on span "Update" at bounding box center [1514, 745] width 33 height 10
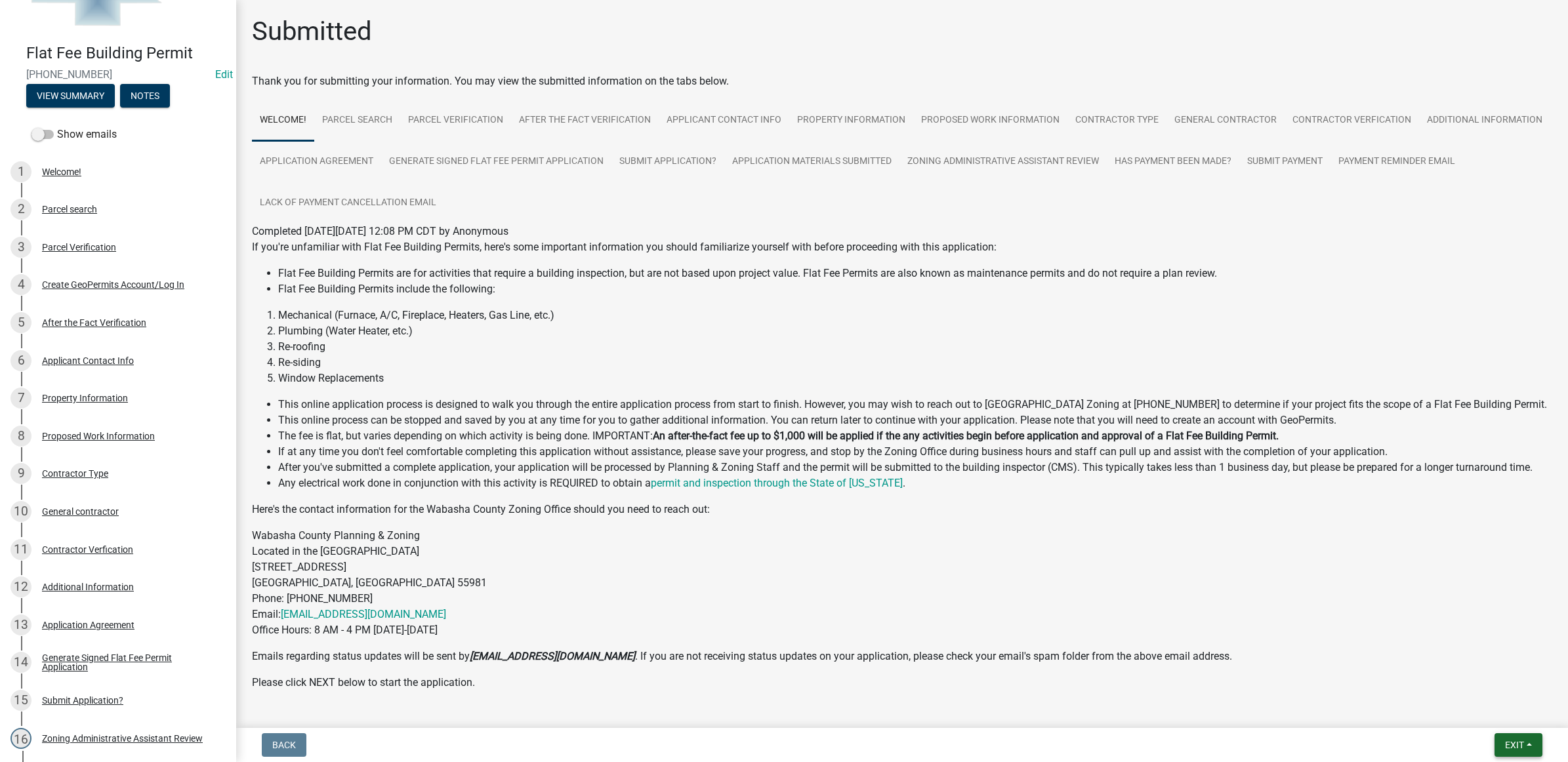
click at [1520, 741] on span "Exit" at bounding box center [1514, 745] width 19 height 10
click at [1492, 712] on button "Save & Exit" at bounding box center [1490, 711] width 105 height 32
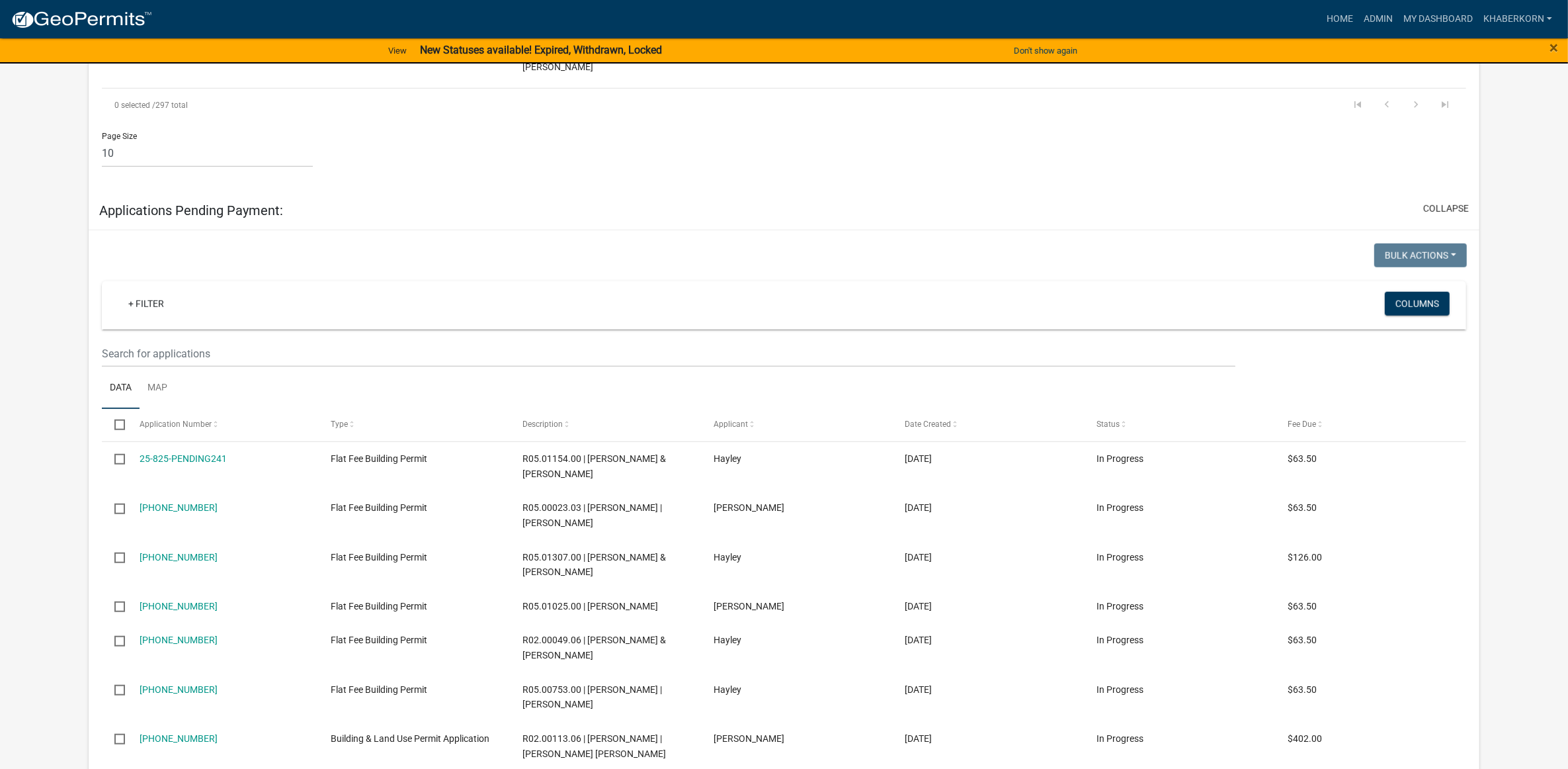
scroll to position [1407, 0]
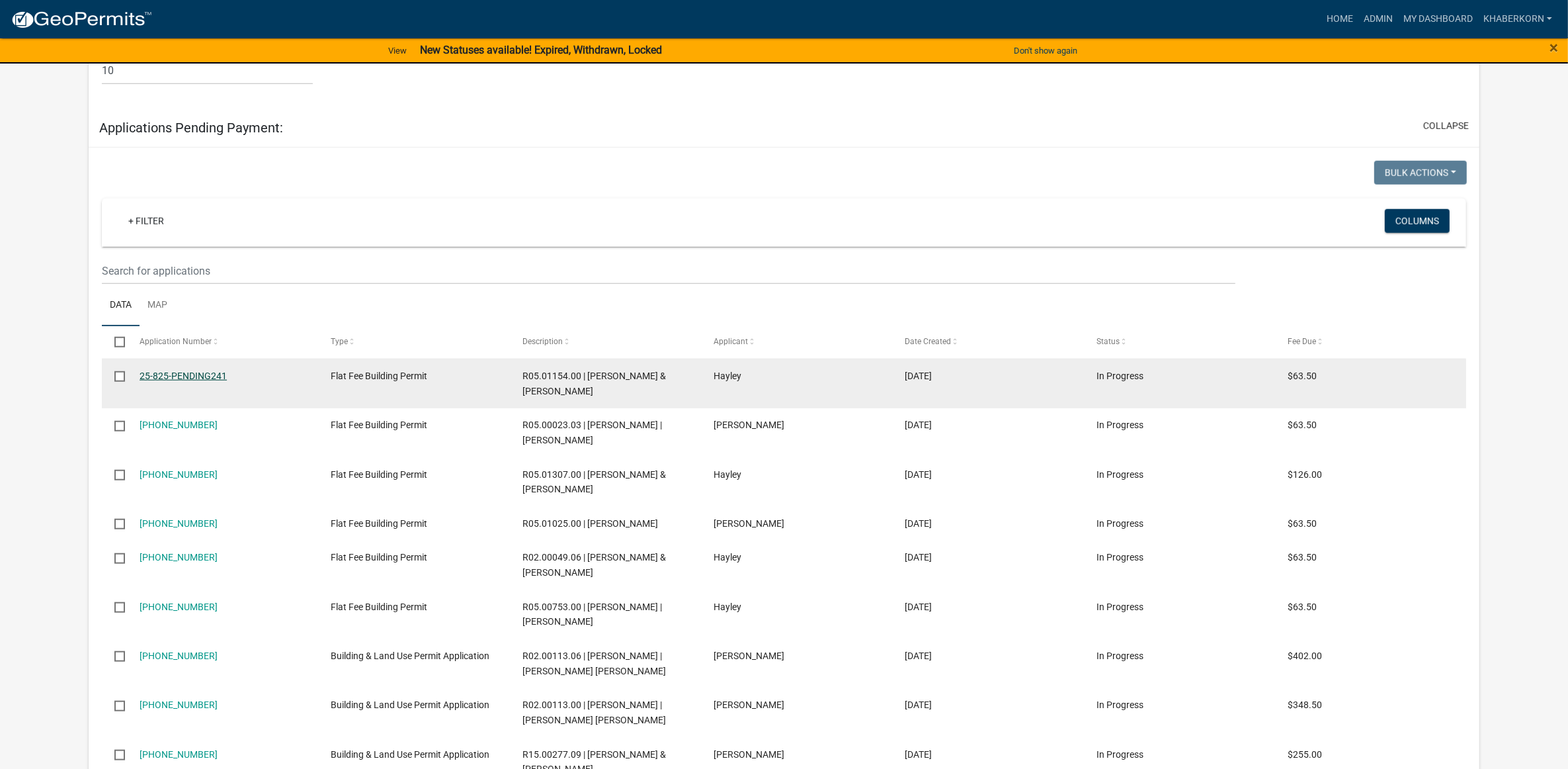
click at [212, 381] on link "25-825-PENDING241" at bounding box center [184, 375] width 88 height 10
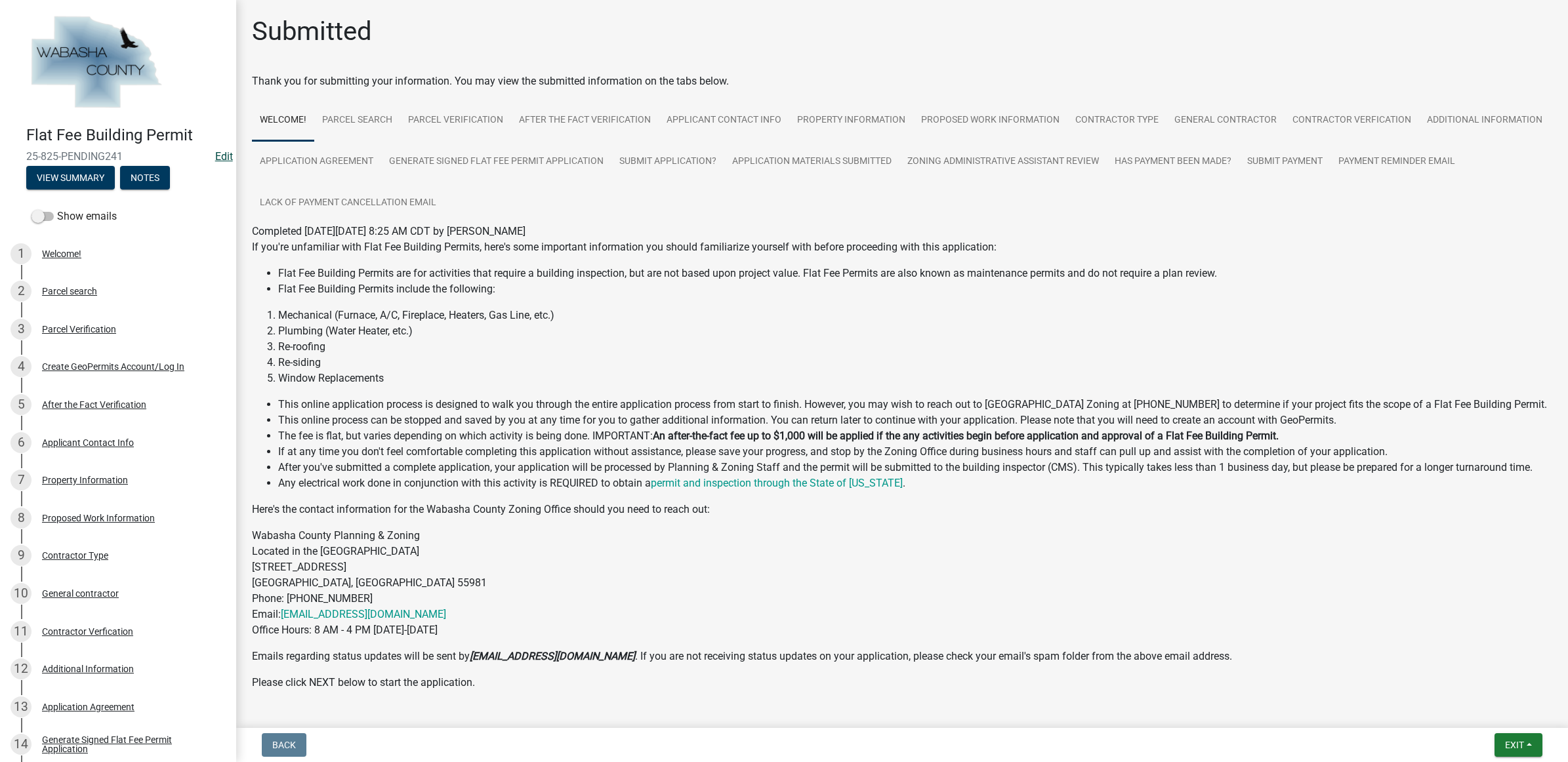
click at [215, 151] on link "Edit" at bounding box center [224, 156] width 18 height 13
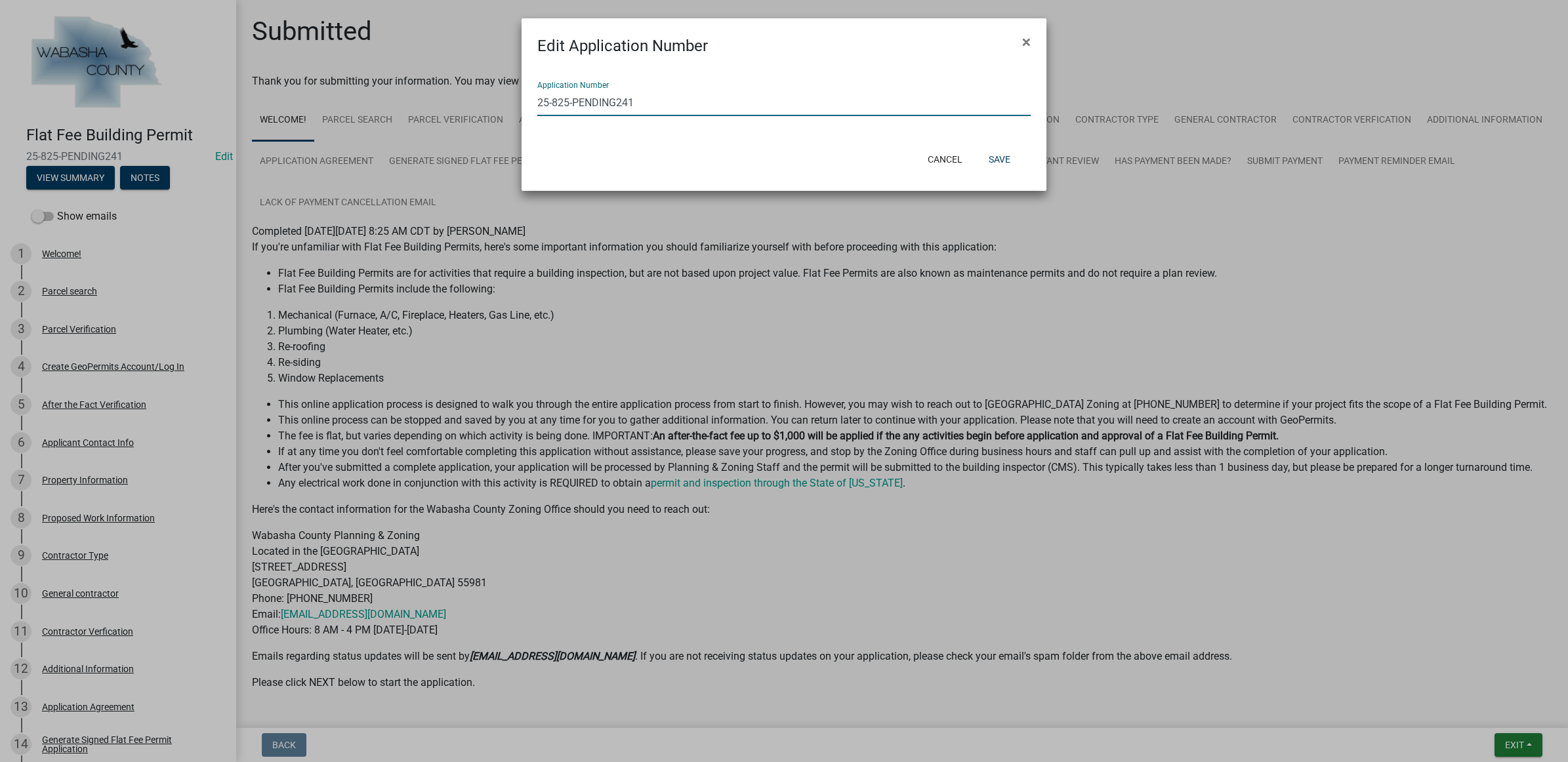
drag, startPoint x: 615, startPoint y: 100, endPoint x: 554, endPoint y: 96, distance: 61.1
click at [554, 96] on input "25-825-PENDING241" at bounding box center [784, 103] width 493 height 27
type input "25-250-200"
click at [992, 154] on button "Save" at bounding box center [999, 159] width 43 height 24
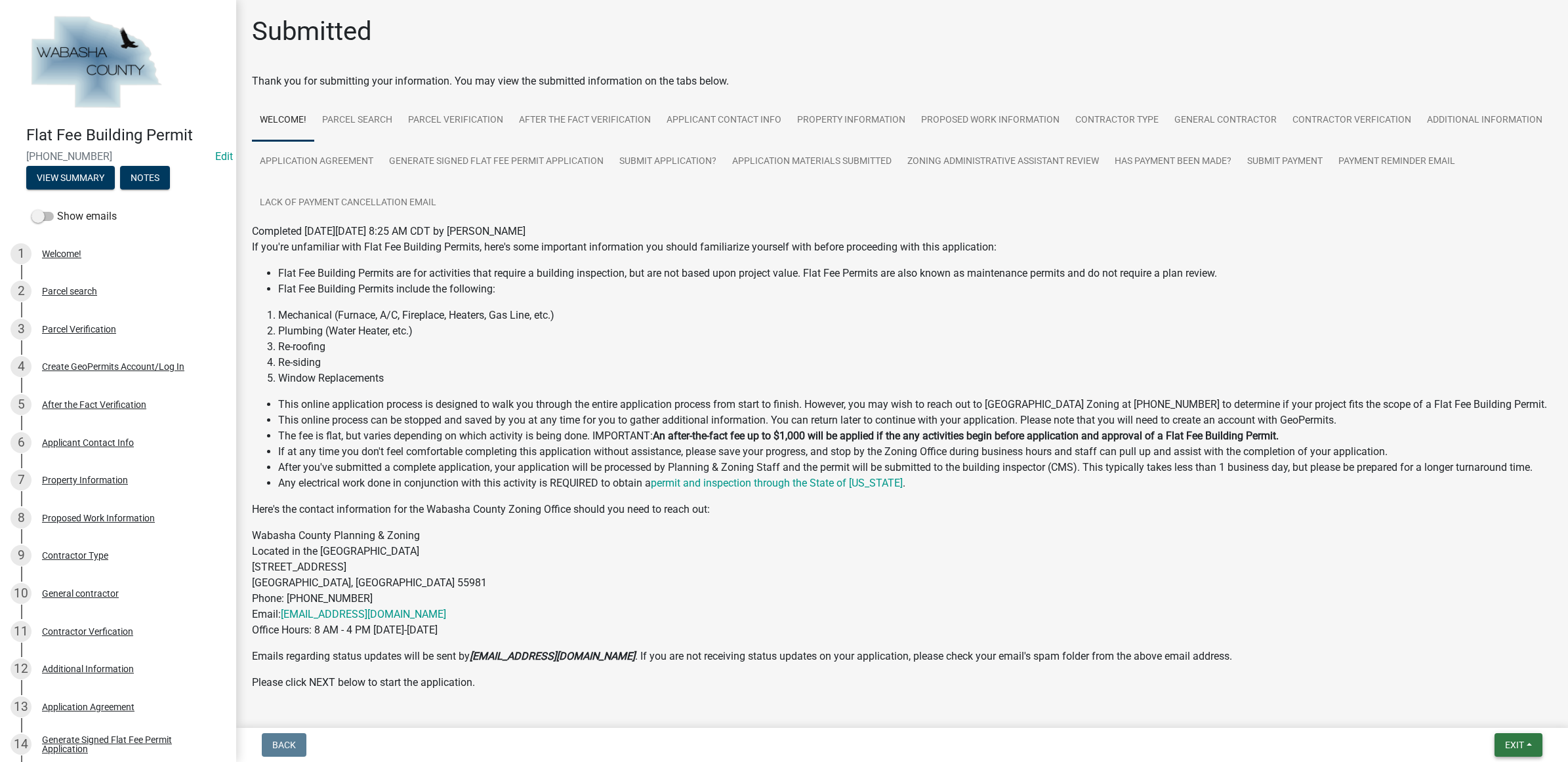
click at [1525, 747] on button "Exit" at bounding box center [1519, 745] width 48 height 24
click at [1506, 725] on button "Save & Exit" at bounding box center [1490, 711] width 105 height 32
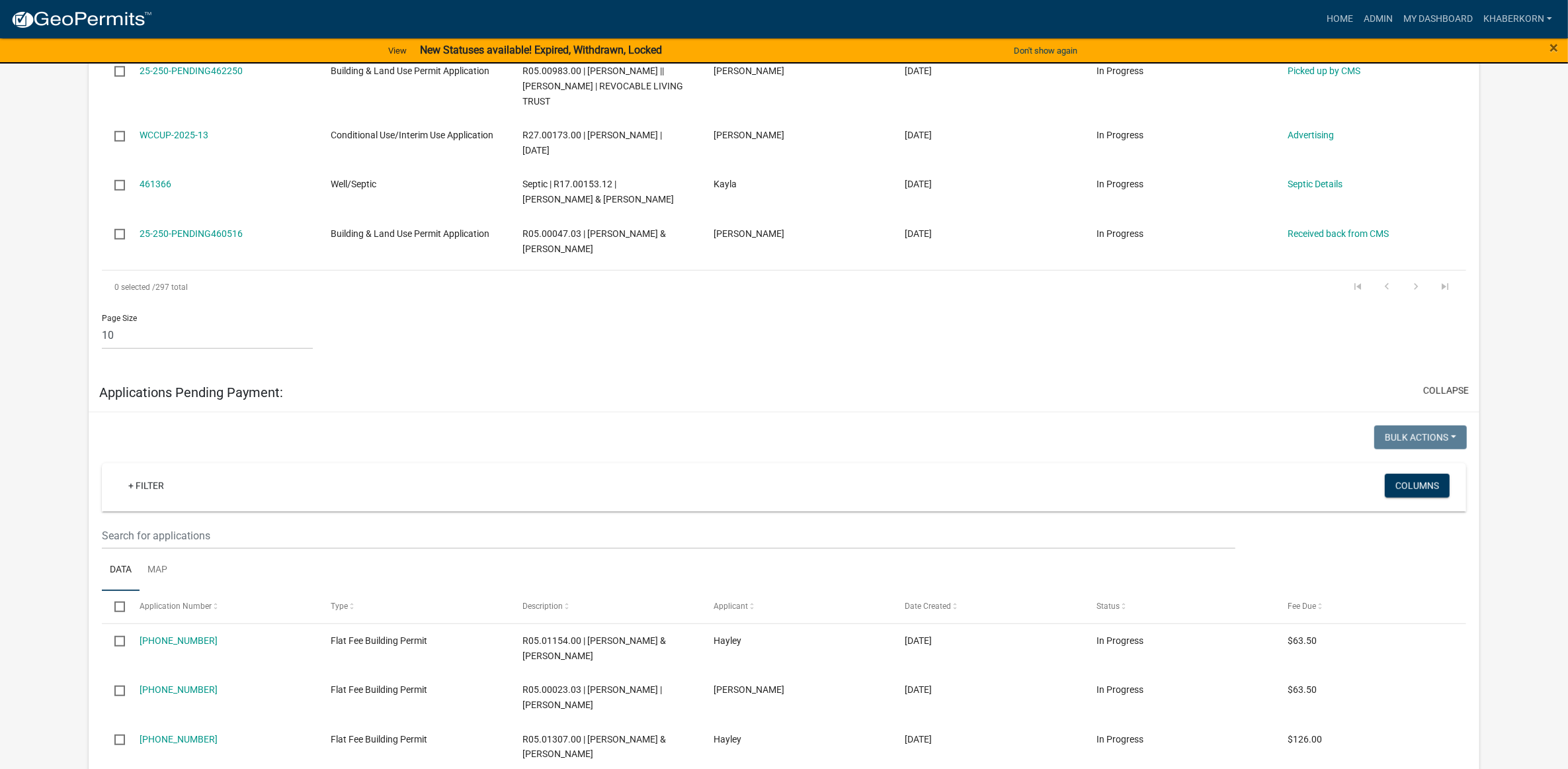
scroll to position [1241, 0]
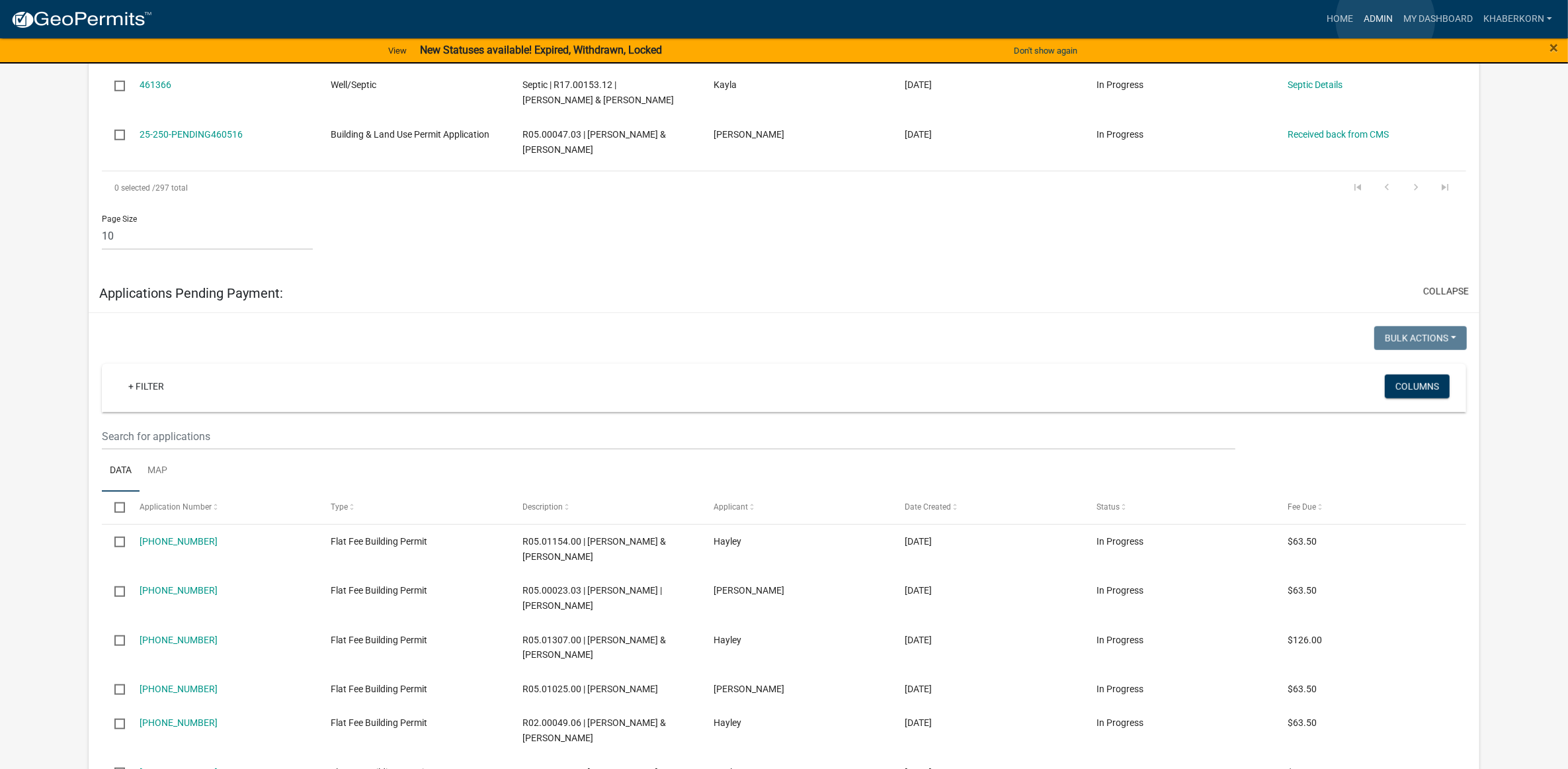
click at [1386, 20] on link "Admin" at bounding box center [1378, 19] width 40 height 25
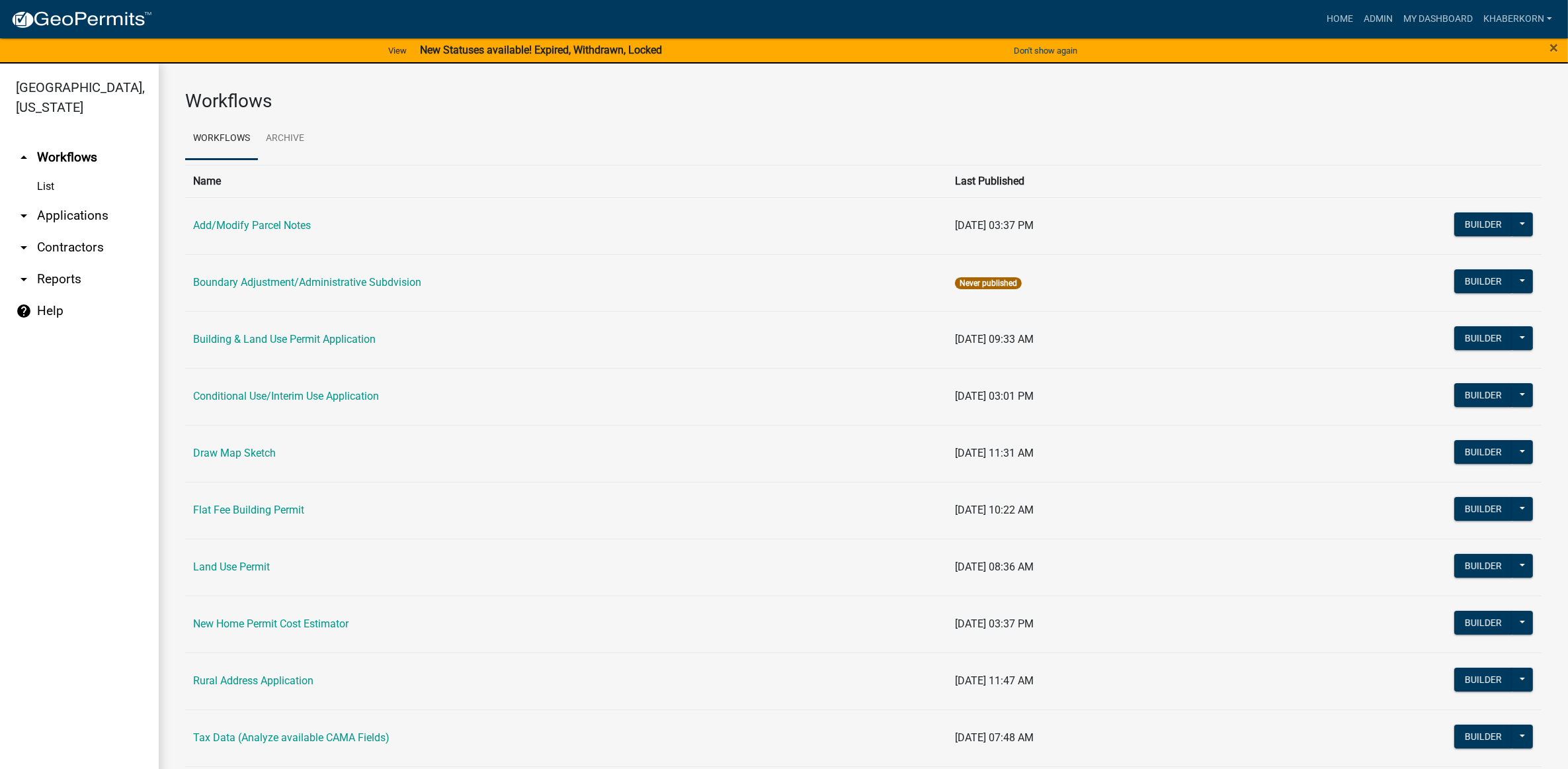
click at [91, 215] on link "arrow_drop_down Applications" at bounding box center [79, 216] width 159 height 32
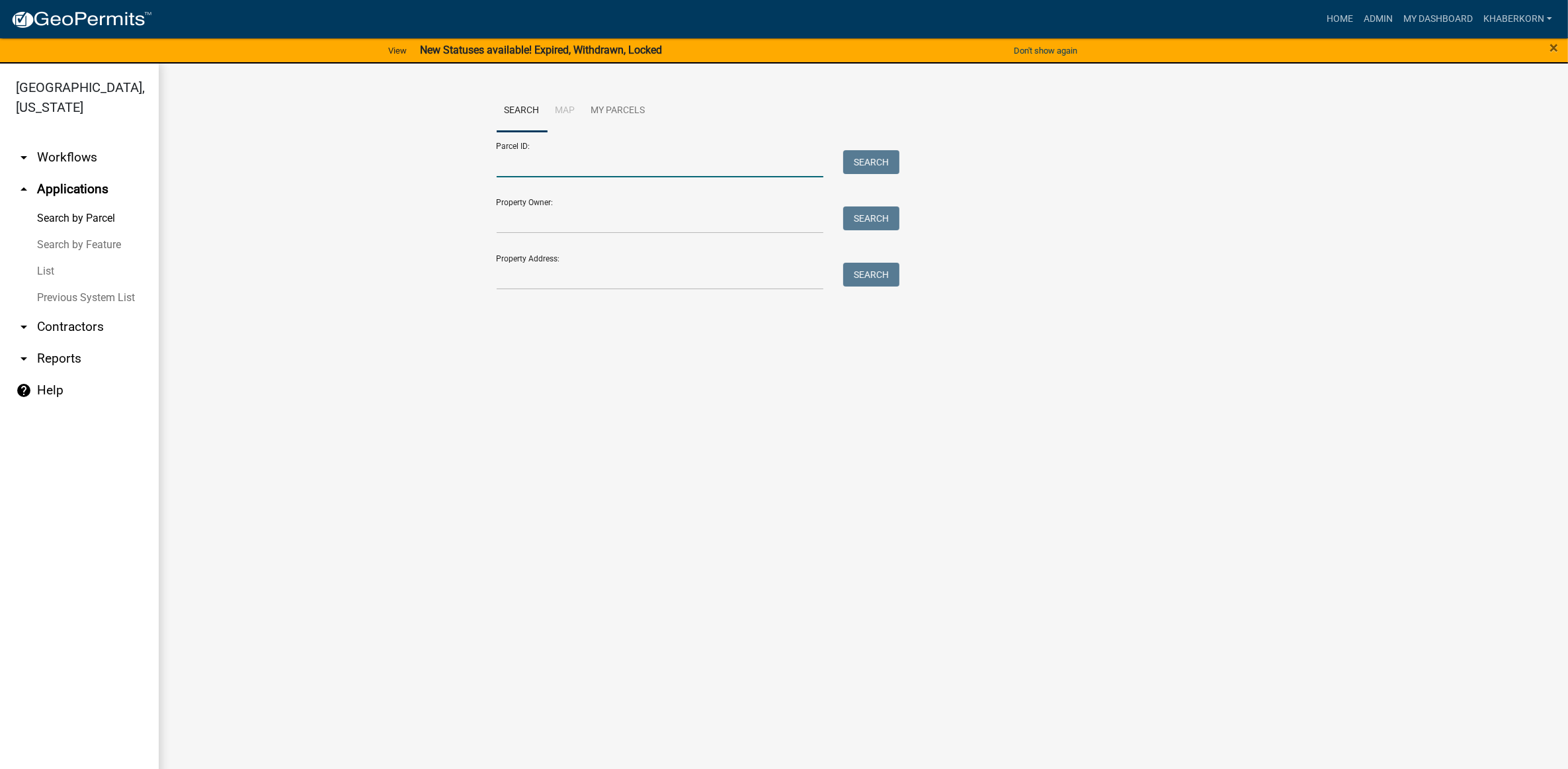
click at [577, 167] on input "Parcel ID:" at bounding box center [659, 164] width 327 height 27
type input "R11.00163.00"
click at [866, 156] on button "Search" at bounding box center [871, 162] width 56 height 24
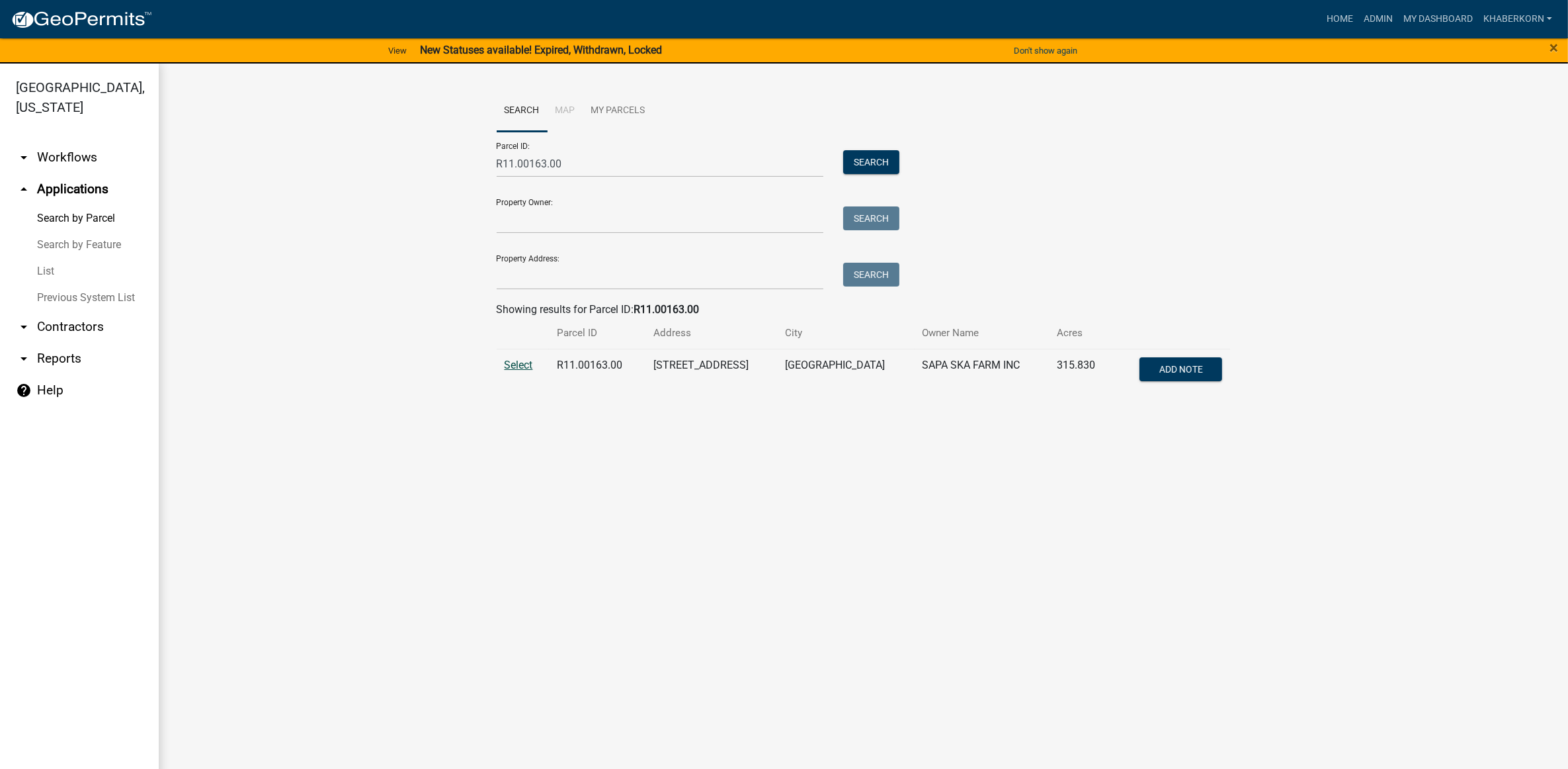
click at [514, 362] on span "Select" at bounding box center [519, 364] width 28 height 13
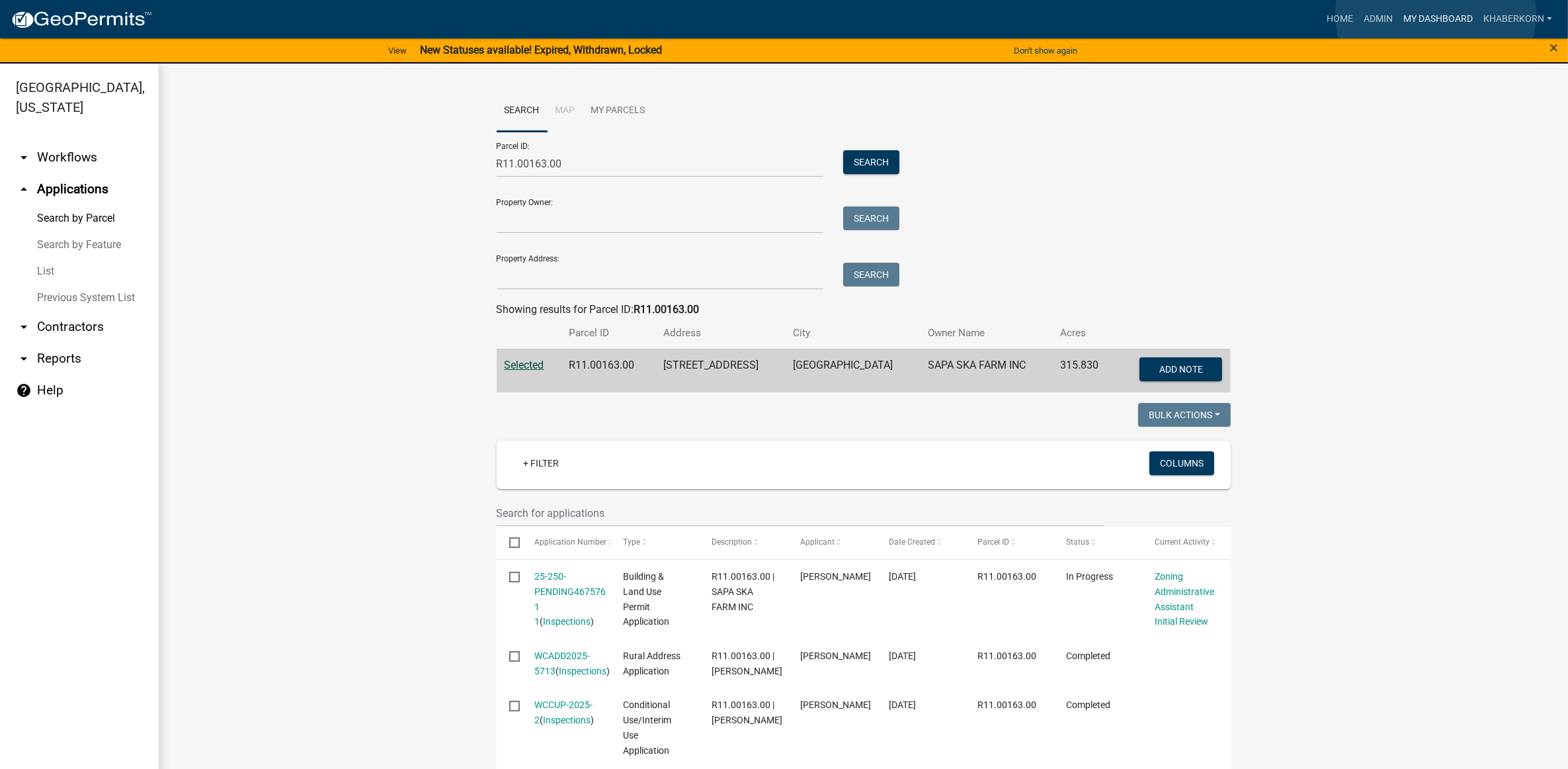
click at [1436, 14] on link "My Dashboard" at bounding box center [1437, 19] width 80 height 25
